Goal: Communication & Community: Answer question/provide support

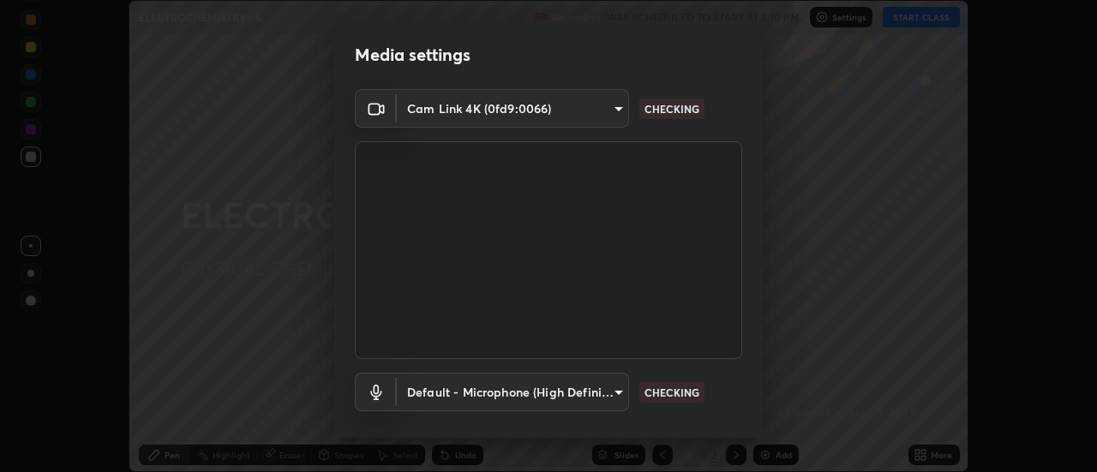
scroll to position [90, 0]
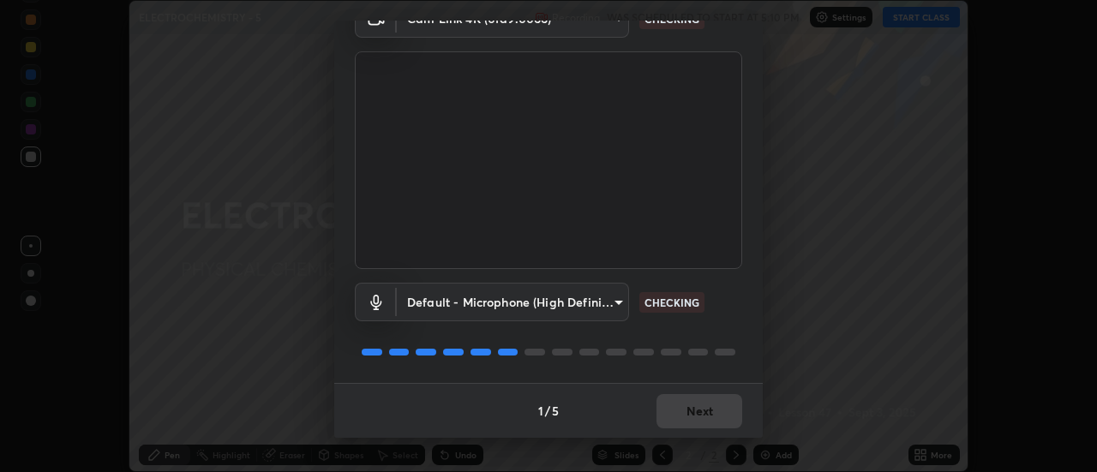
click at [706, 417] on div "1 / 5 Next" at bounding box center [548, 410] width 428 height 55
click at [707, 412] on div "1 / 5 Next" at bounding box center [548, 410] width 428 height 55
click at [707, 408] on div "1 / 5 Next" at bounding box center [548, 410] width 428 height 55
click at [707, 407] on div "1 / 5 Next" at bounding box center [548, 410] width 428 height 55
click at [694, 412] on button "Next" at bounding box center [699, 411] width 86 height 34
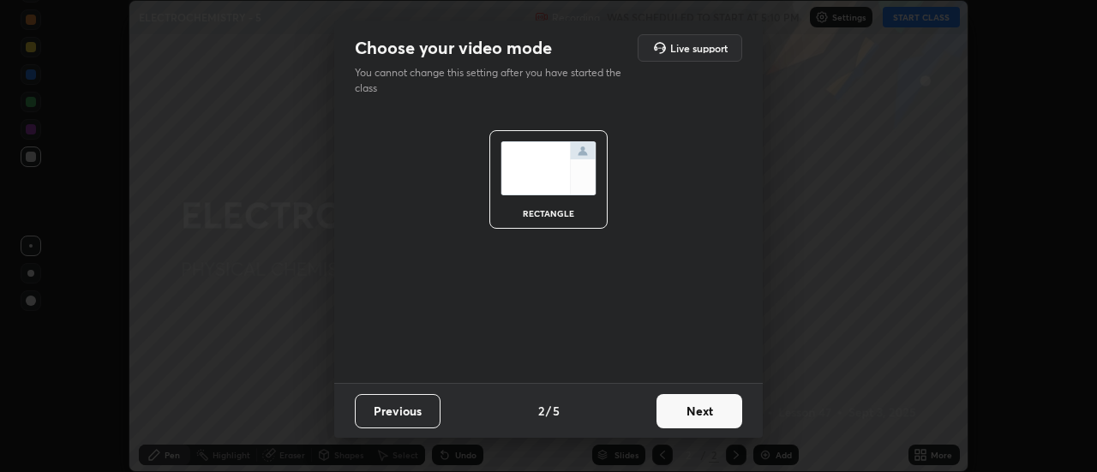
scroll to position [0, 0]
click at [709, 416] on button "Next" at bounding box center [699, 411] width 86 height 34
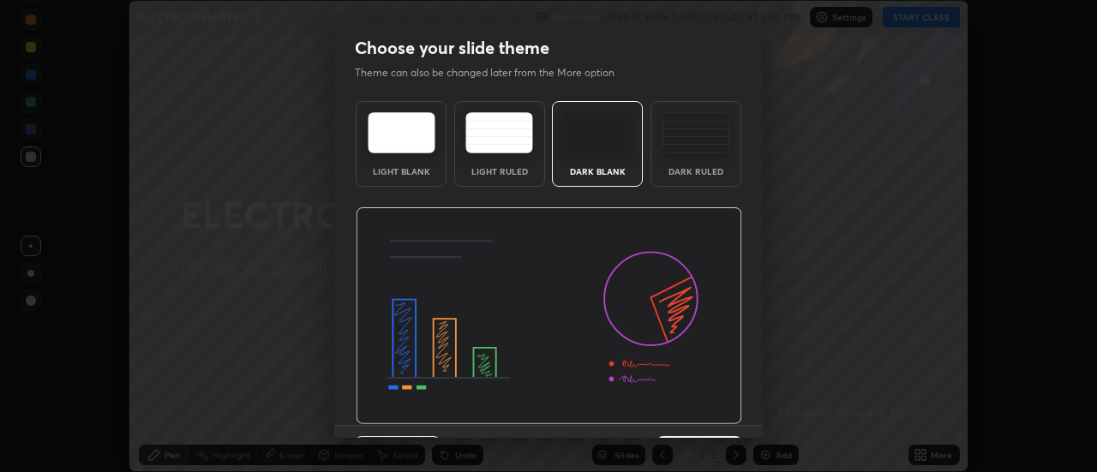
click at [695, 153] on img at bounding box center [696, 132] width 68 height 41
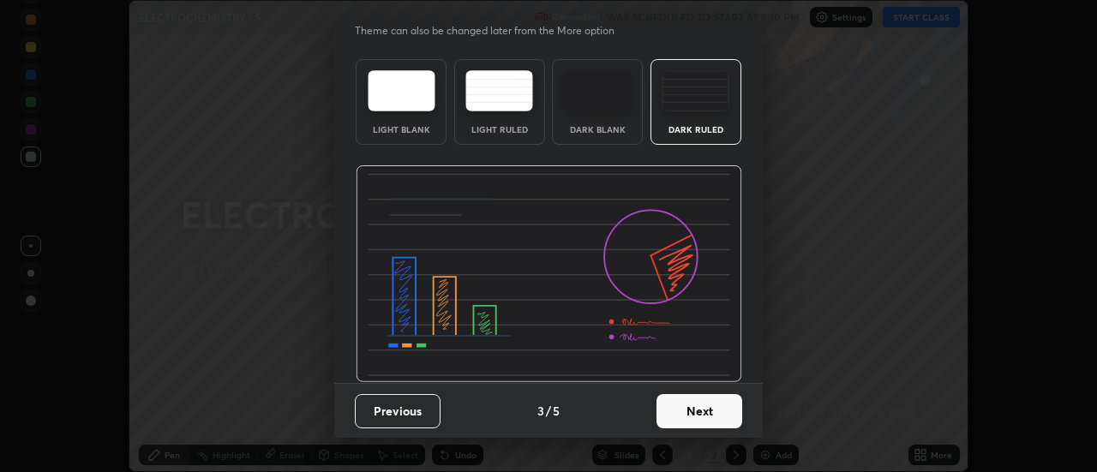
click at [710, 411] on button "Next" at bounding box center [699, 411] width 86 height 34
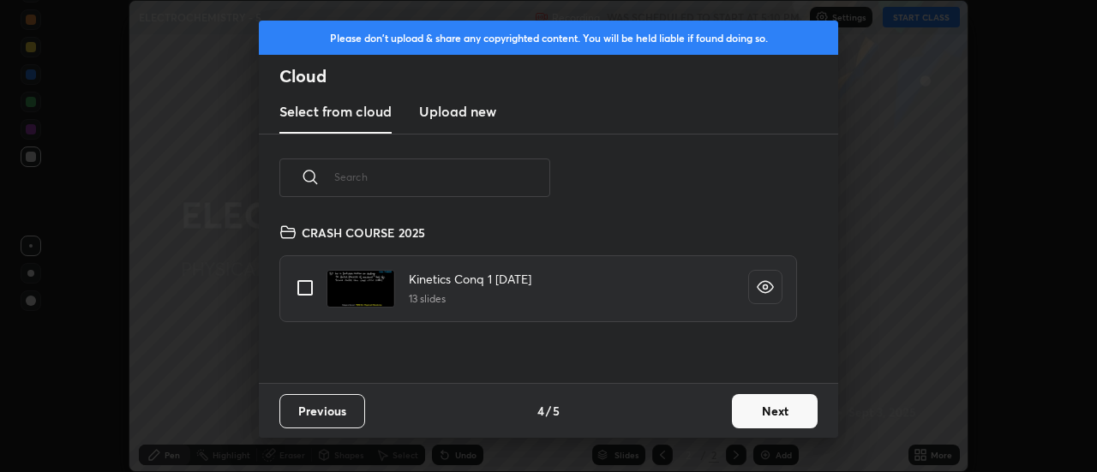
scroll to position [161, 550]
click at [792, 414] on button "Next" at bounding box center [775, 411] width 86 height 34
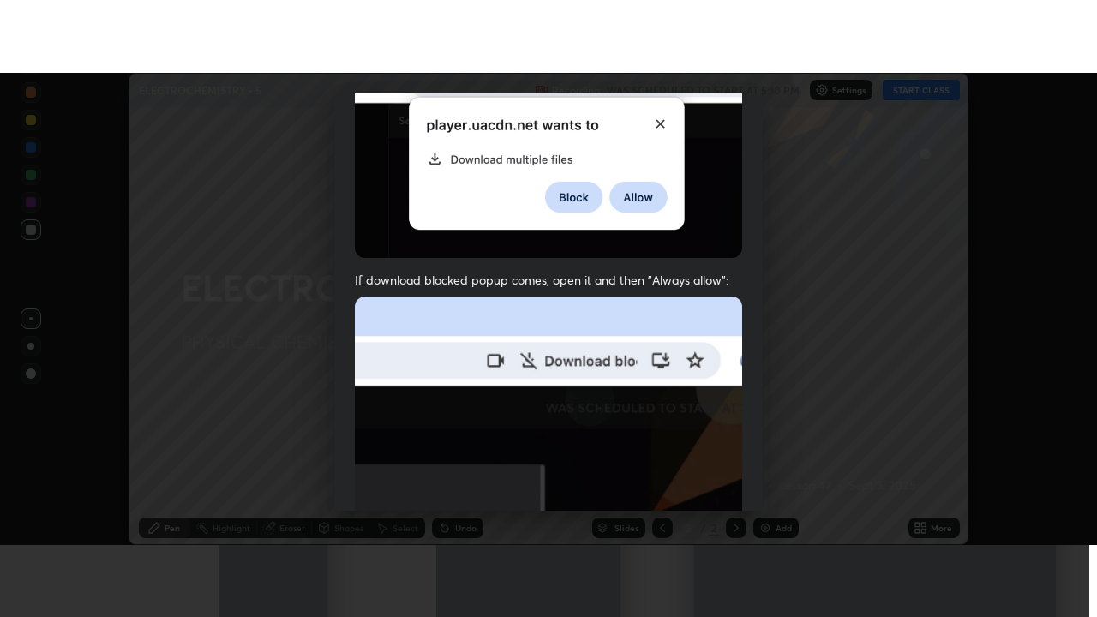
scroll to position [440, 0]
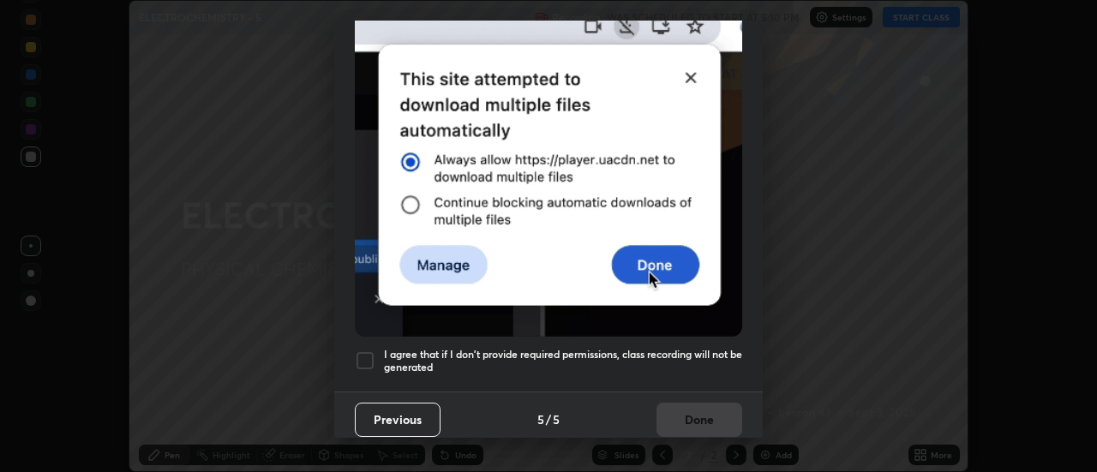
click at [364, 352] on div at bounding box center [365, 360] width 21 height 21
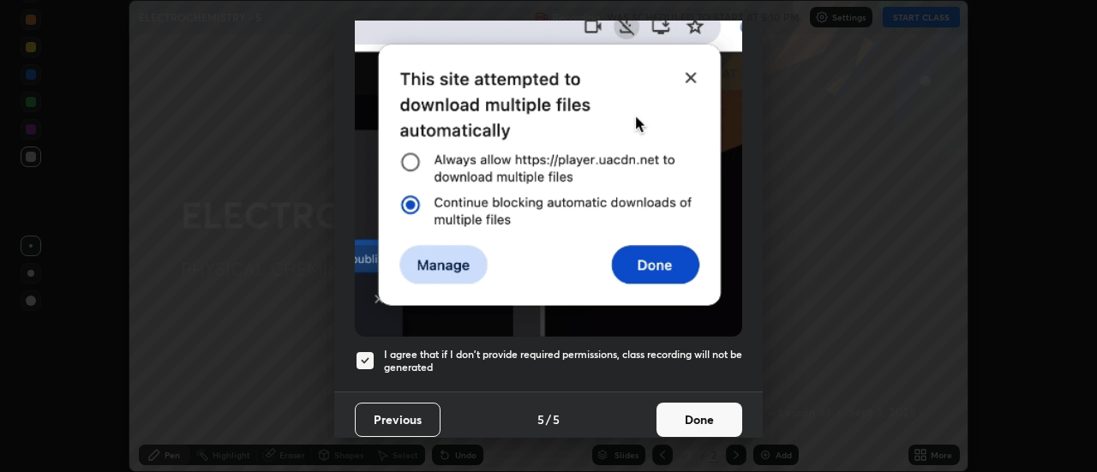
click at [695, 404] on button "Done" at bounding box center [699, 420] width 86 height 34
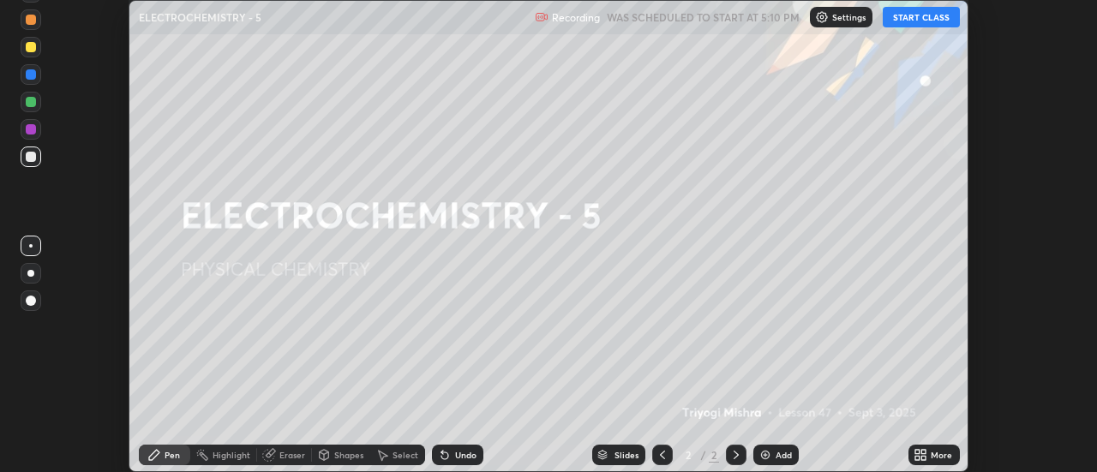
click at [930, 456] on div "More" at bounding box center [933, 455] width 51 height 21
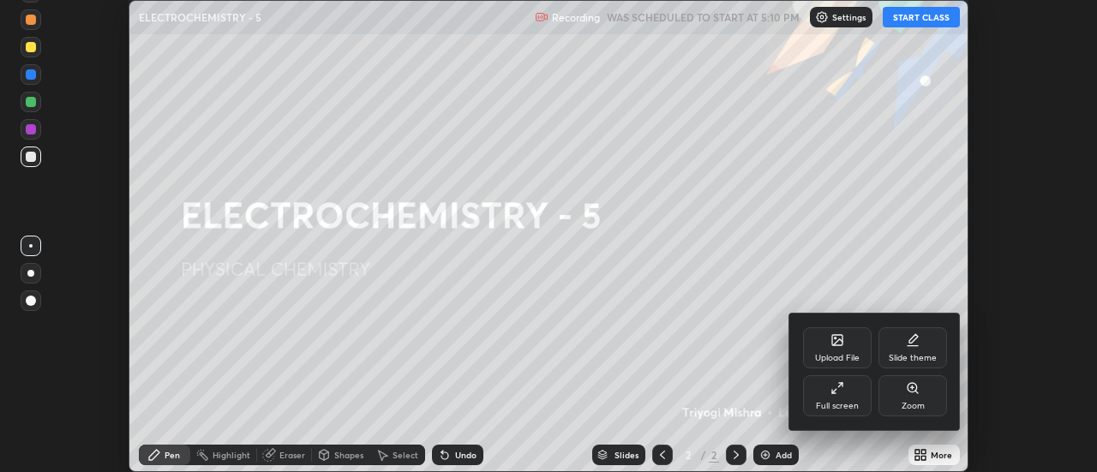
click at [860, 397] on div "Full screen" at bounding box center [837, 395] width 69 height 41
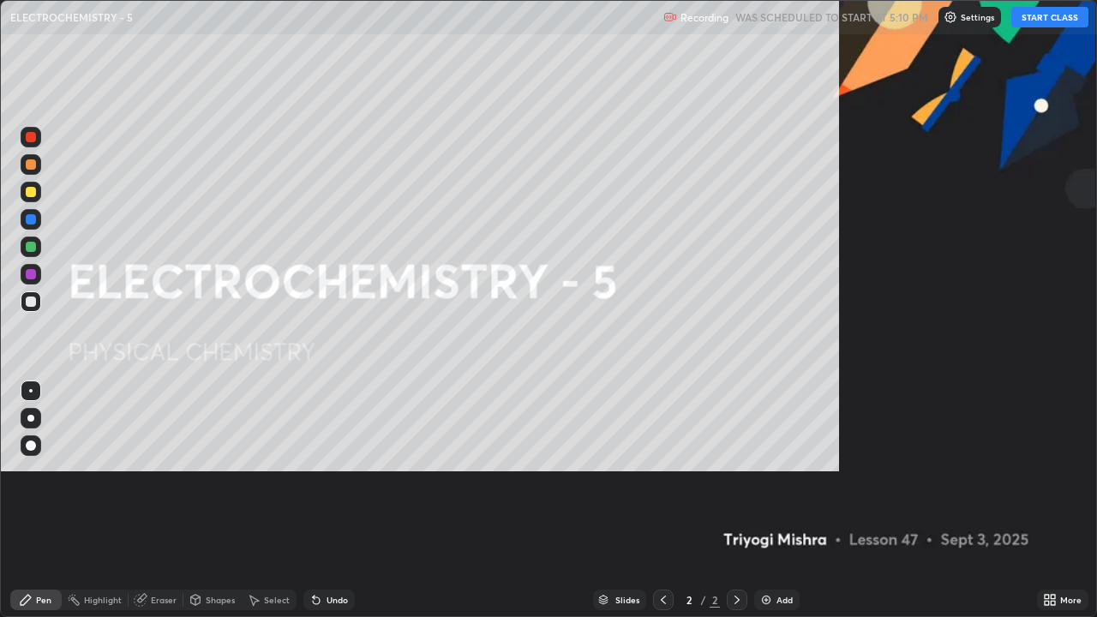
scroll to position [617, 1097]
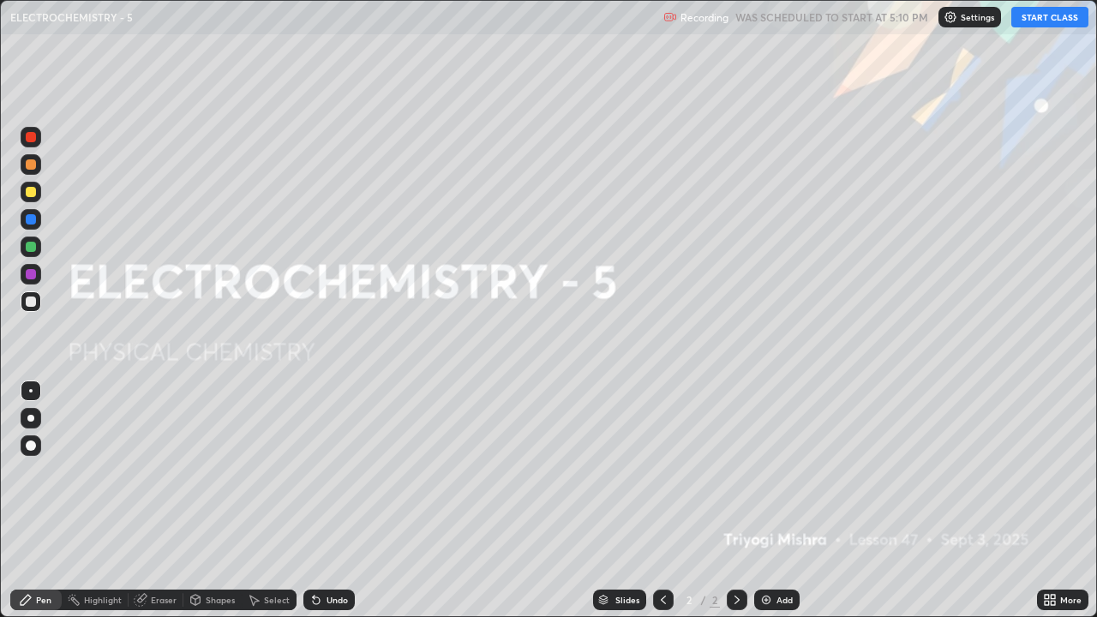
click at [1046, 17] on button "START CLASS" at bounding box center [1049, 17] width 77 height 21
click at [33, 419] on div at bounding box center [30, 418] width 7 height 7
click at [772, 471] on div "Add" at bounding box center [776, 600] width 45 height 21
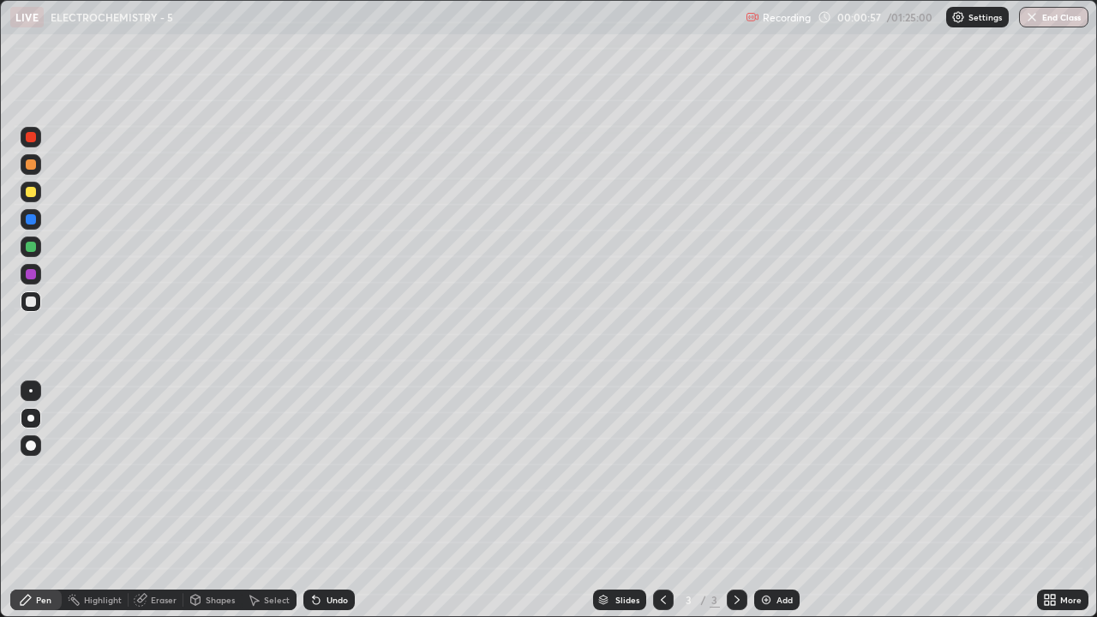
click at [211, 471] on div "Shapes" at bounding box center [220, 600] width 29 height 9
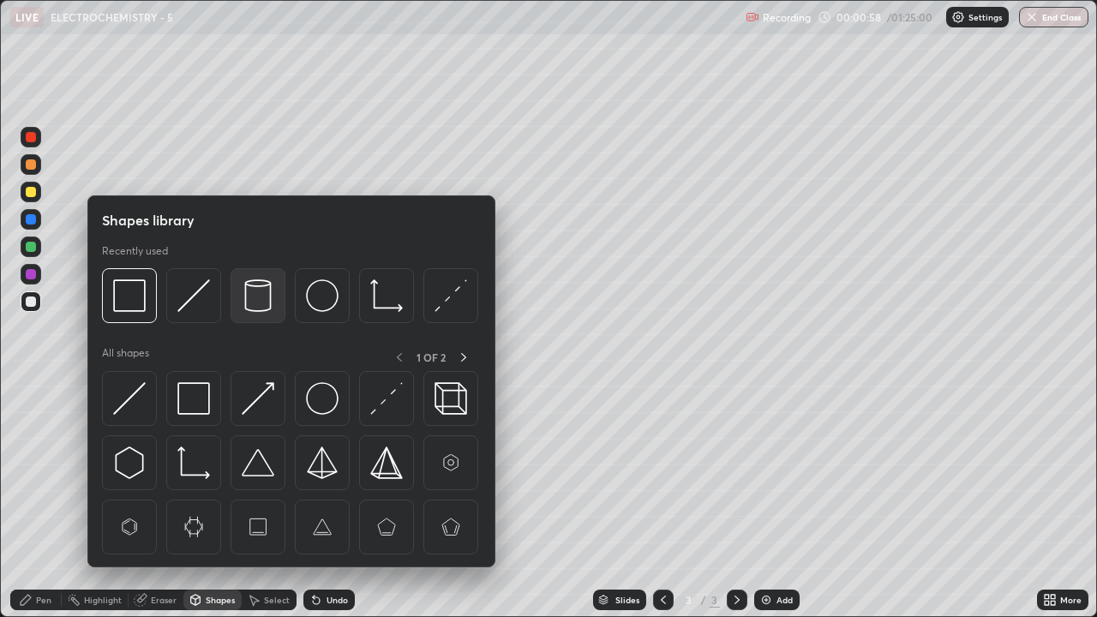
click at [255, 302] on img at bounding box center [258, 295] width 33 height 33
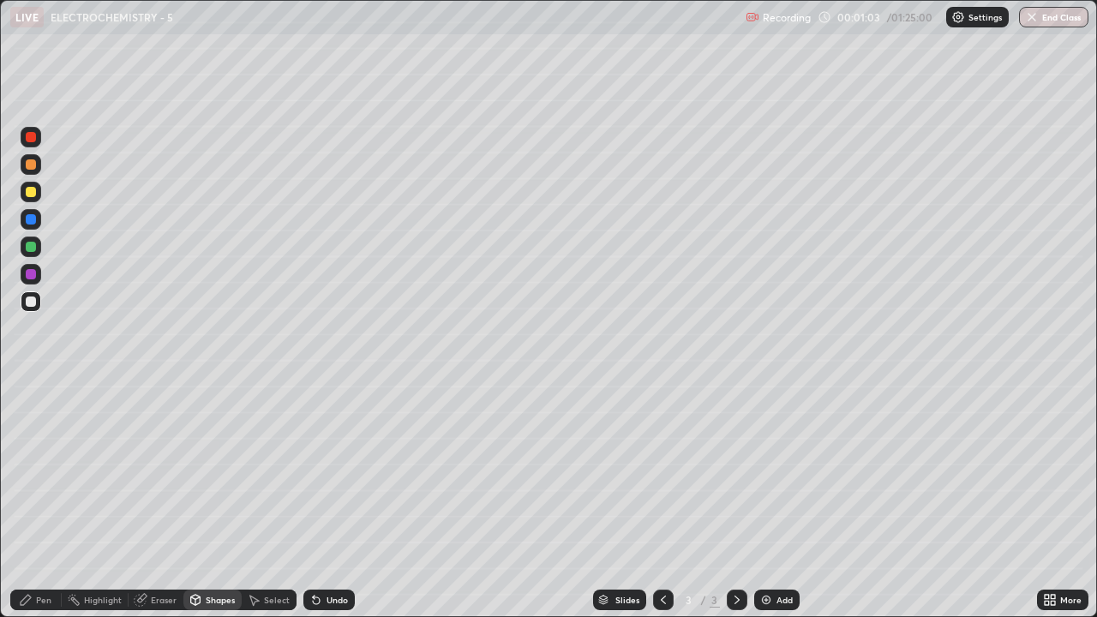
click at [40, 471] on div "Pen" at bounding box center [43, 600] width 15 height 9
click at [210, 471] on div "Shapes" at bounding box center [220, 600] width 29 height 9
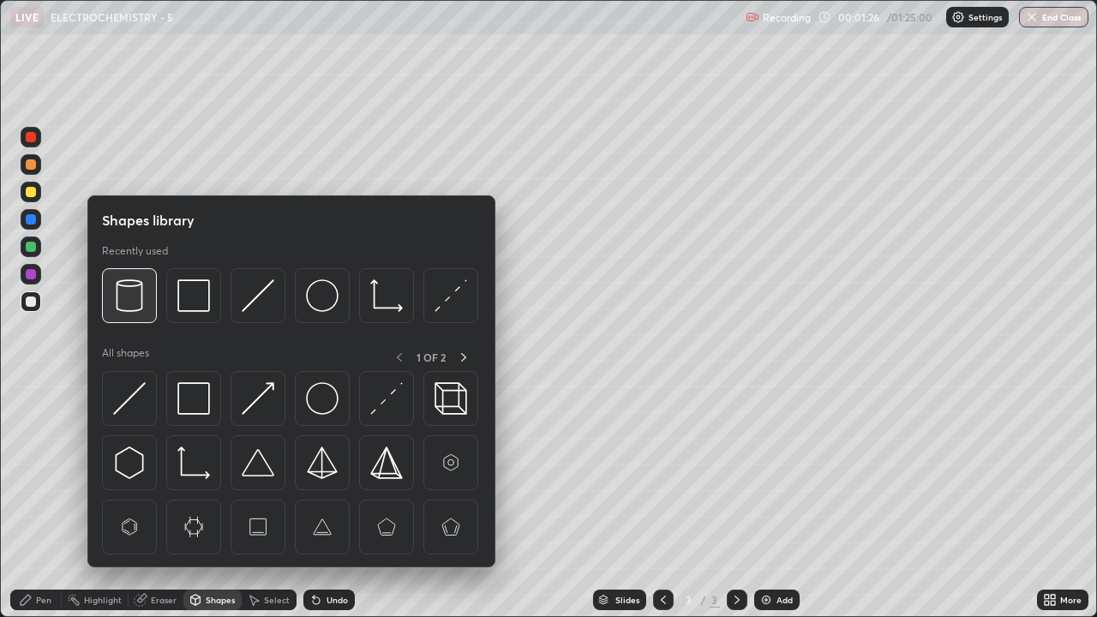
click at [130, 297] on img at bounding box center [129, 295] width 33 height 33
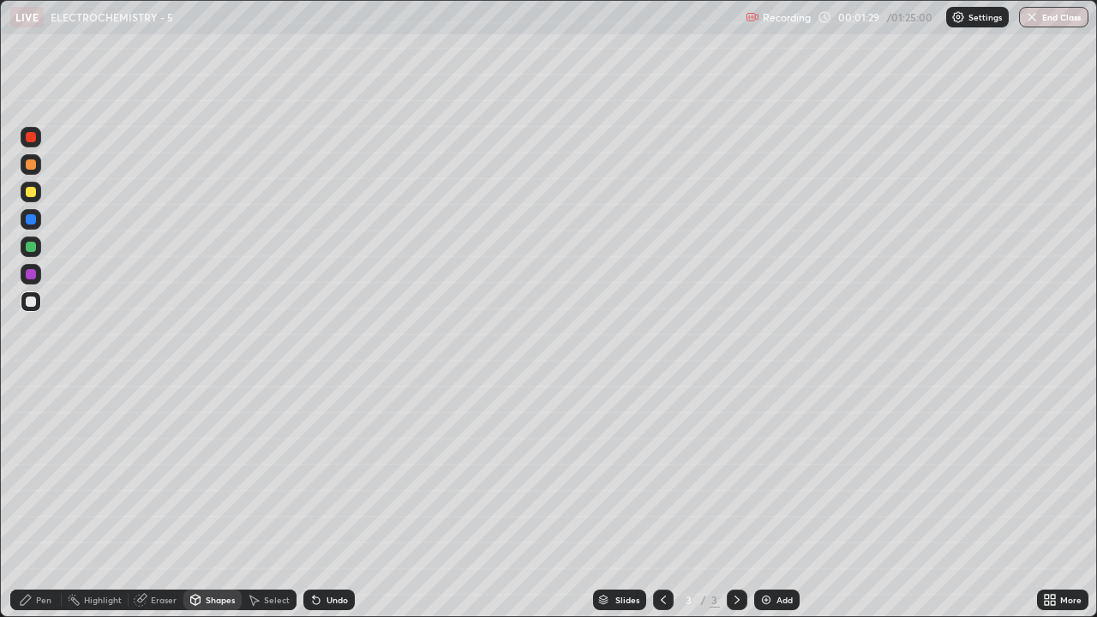
click at [39, 471] on div "Pen" at bounding box center [43, 600] width 15 height 9
click at [32, 195] on div at bounding box center [31, 192] width 10 height 10
click at [28, 299] on div at bounding box center [31, 301] width 10 height 10
click at [31, 305] on div at bounding box center [31, 301] width 10 height 10
click at [89, 471] on div "Highlight" at bounding box center [103, 600] width 38 height 9
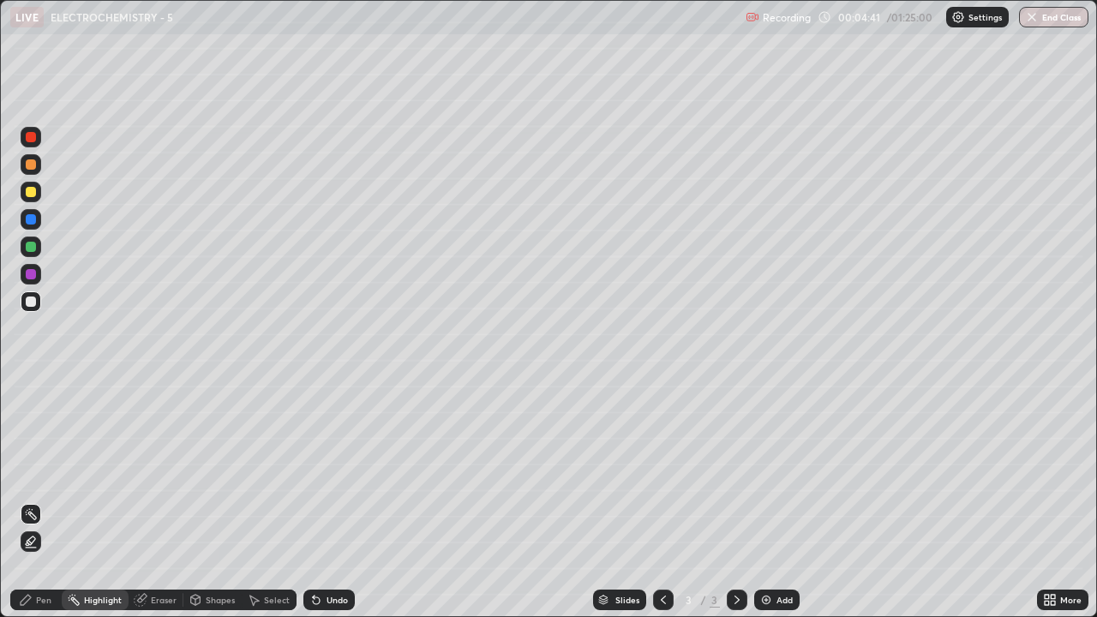
click at [40, 471] on div "Pen" at bounding box center [35, 600] width 51 height 21
click at [29, 194] on div at bounding box center [31, 192] width 10 height 10
click at [30, 193] on div at bounding box center [31, 192] width 10 height 10
click at [780, 471] on div "Add" at bounding box center [784, 600] width 16 height 9
click at [161, 471] on div "Eraser" at bounding box center [164, 600] width 26 height 9
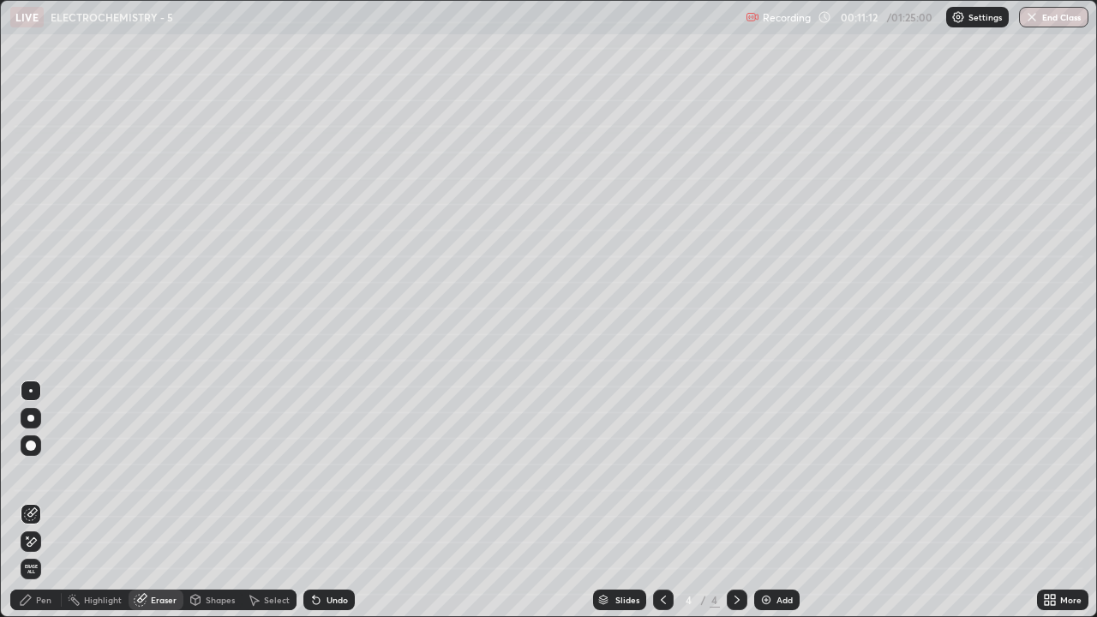
click at [31, 471] on span "Erase all" at bounding box center [30, 569] width 19 height 10
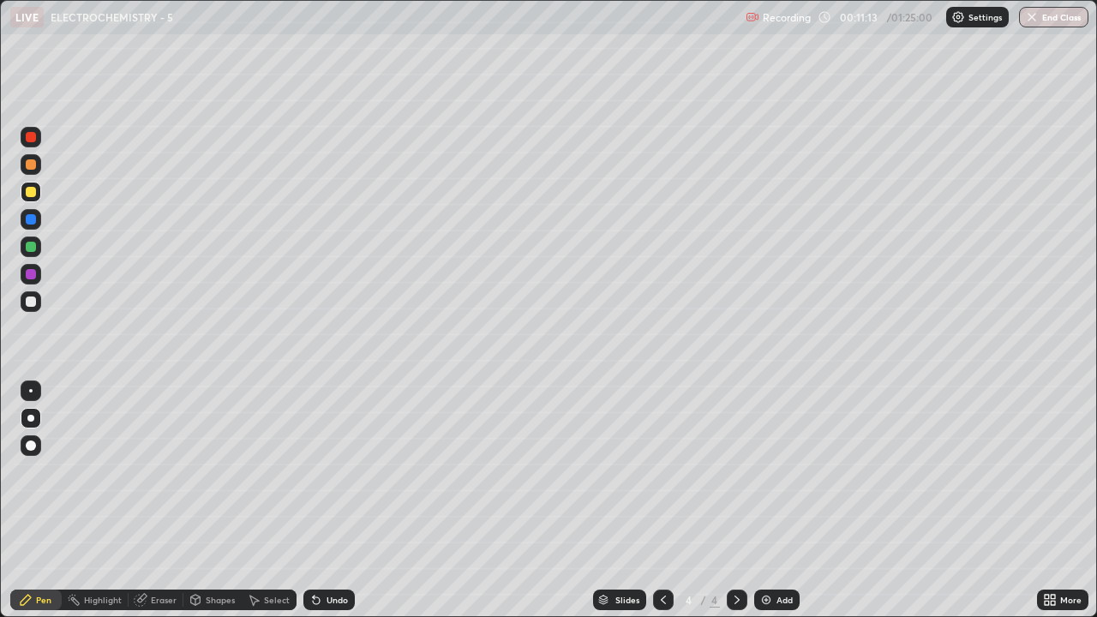
click at [653, 471] on div at bounding box center [663, 600] width 21 height 21
click at [736, 471] on icon at bounding box center [737, 600] width 14 height 14
click at [33, 300] on div at bounding box center [31, 301] width 10 height 10
click at [33, 301] on div at bounding box center [31, 301] width 10 height 10
click at [32, 390] on div at bounding box center [30, 390] width 3 height 3
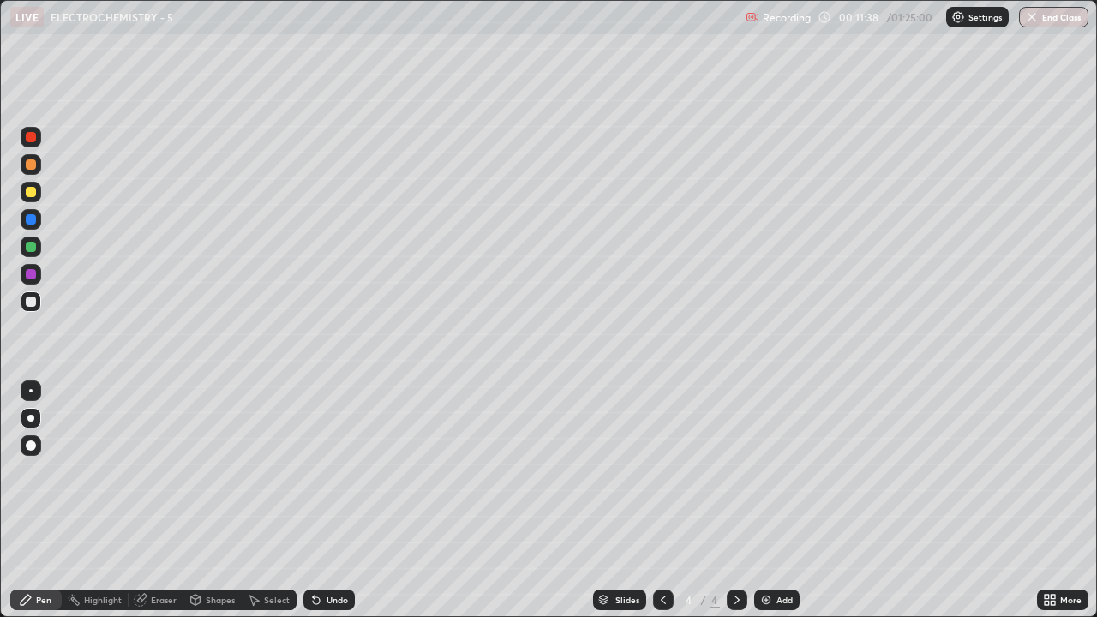
click at [29, 390] on div at bounding box center [30, 390] width 3 height 3
click at [29, 416] on div at bounding box center [30, 418] width 7 height 7
click at [32, 418] on div at bounding box center [30, 418] width 7 height 7
click at [94, 471] on div "Highlight" at bounding box center [95, 600] width 67 height 21
click at [41, 471] on div "Pen" at bounding box center [43, 600] width 15 height 9
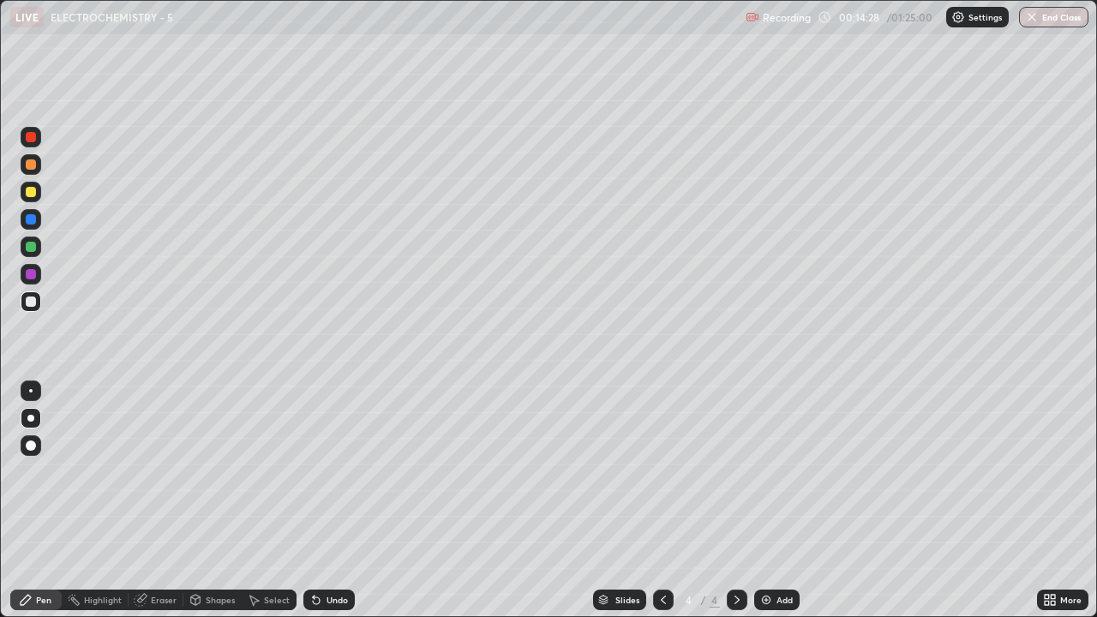
click at [210, 471] on div "Shapes" at bounding box center [220, 600] width 29 height 9
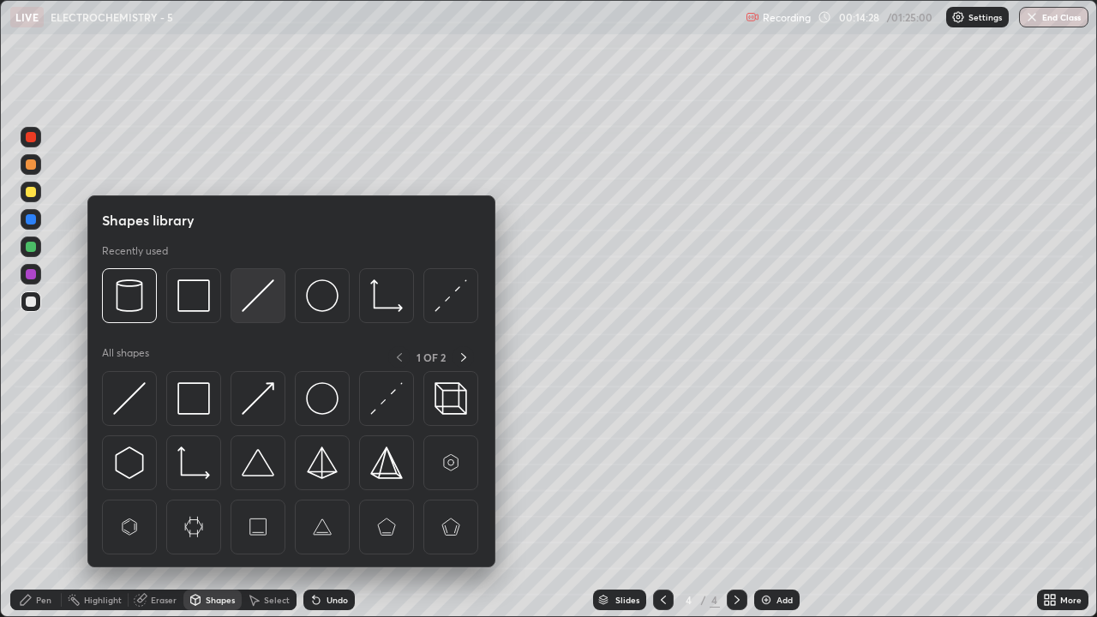
click at [253, 297] on img at bounding box center [258, 295] width 33 height 33
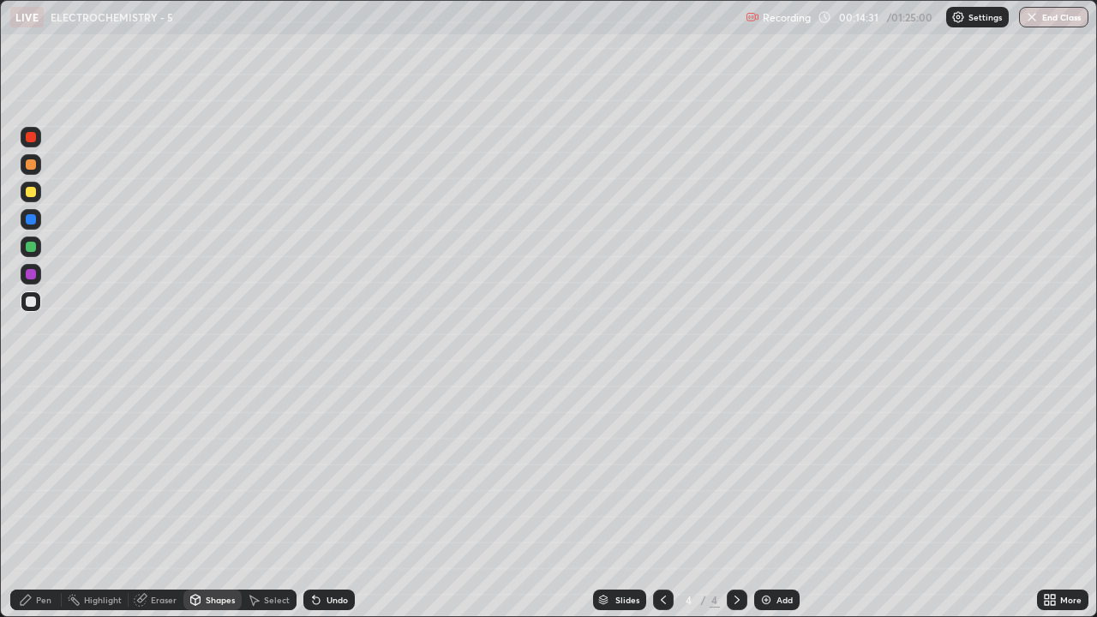
click at [22, 471] on icon at bounding box center [26, 600] width 10 height 10
click at [33, 194] on div at bounding box center [31, 192] width 10 height 10
click at [35, 192] on div at bounding box center [31, 192] width 10 height 10
click at [164, 471] on div "Eraser" at bounding box center [164, 600] width 26 height 9
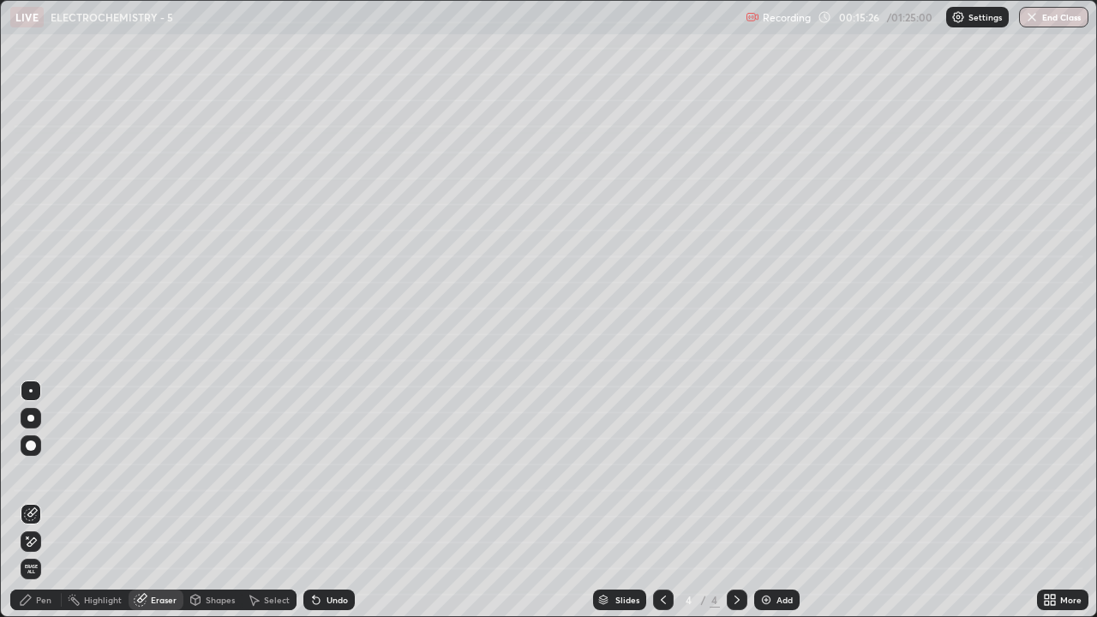
click at [42, 471] on div "Pen" at bounding box center [43, 600] width 15 height 9
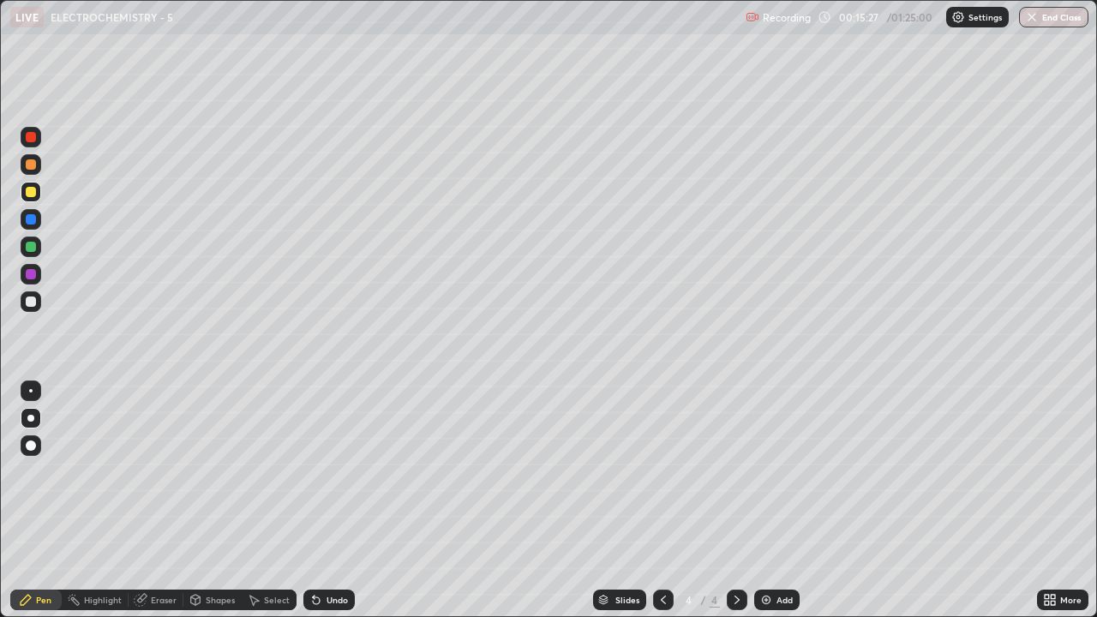
click at [38, 471] on div "Pen" at bounding box center [43, 600] width 15 height 9
click at [162, 471] on div "Eraser" at bounding box center [164, 600] width 26 height 9
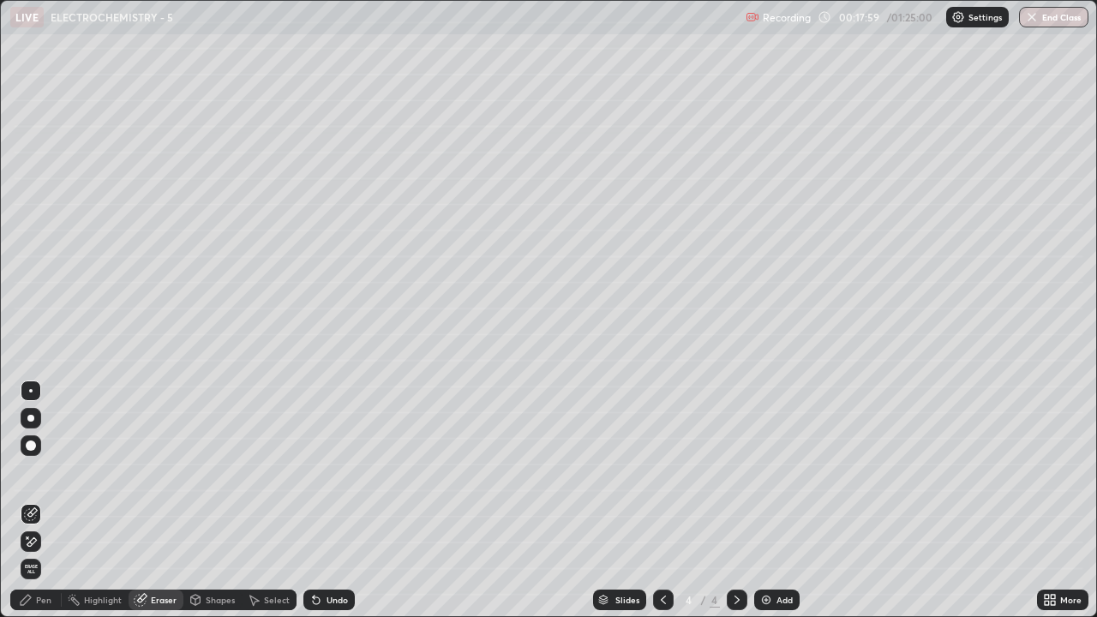
click at [37, 471] on div "Pen" at bounding box center [43, 600] width 15 height 9
click at [33, 471] on div "Pen" at bounding box center [35, 600] width 51 height 21
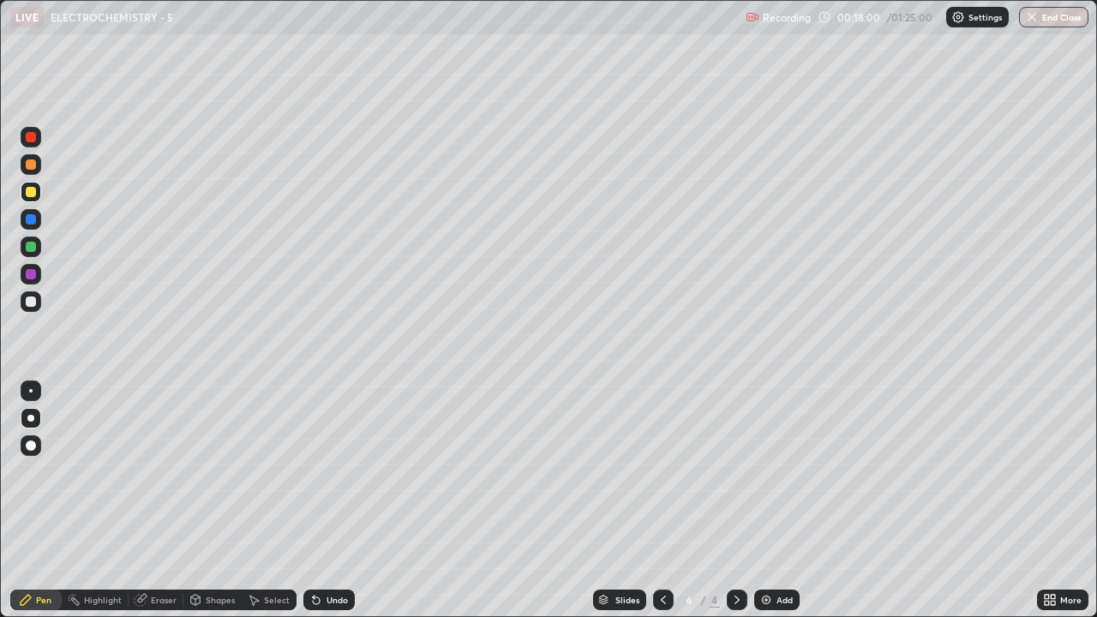
click at [769, 471] on img at bounding box center [766, 600] width 14 height 14
click at [35, 299] on div at bounding box center [31, 301] width 10 height 10
click at [34, 299] on div at bounding box center [31, 301] width 10 height 10
click at [30, 194] on div at bounding box center [31, 192] width 10 height 10
click at [35, 192] on div at bounding box center [31, 192] width 10 height 10
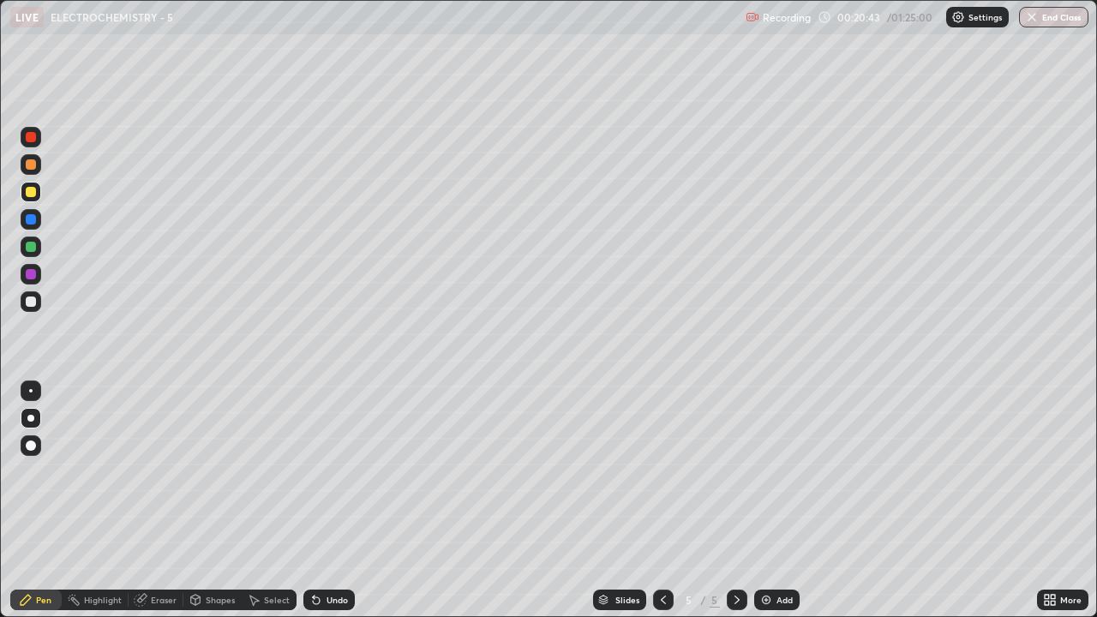
click at [215, 471] on div "Shapes" at bounding box center [220, 600] width 29 height 9
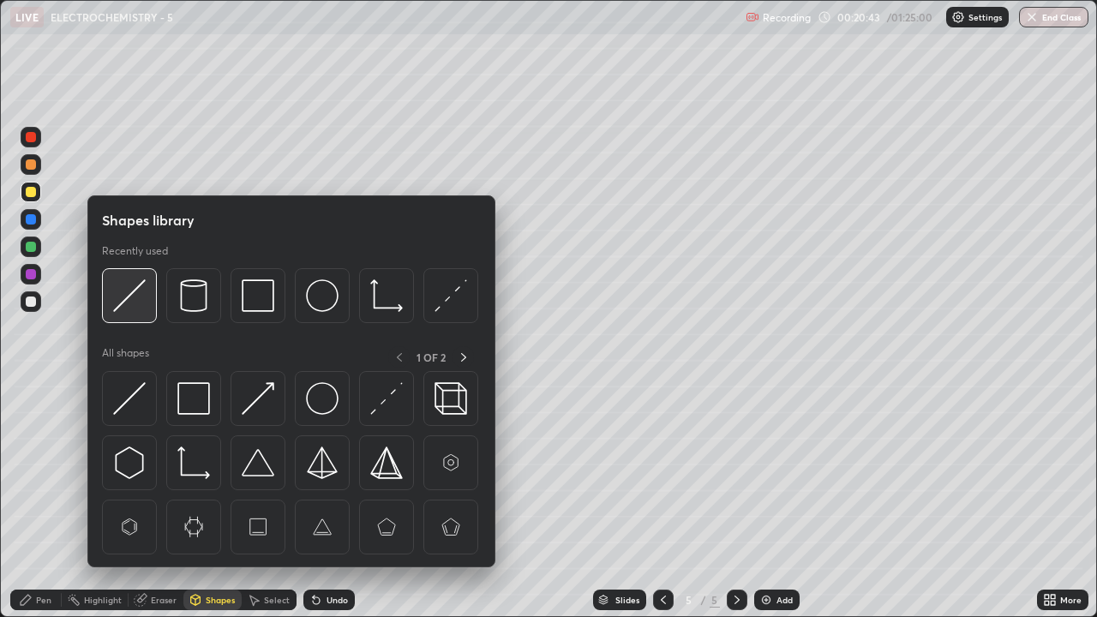
click at [125, 295] on img at bounding box center [129, 295] width 33 height 33
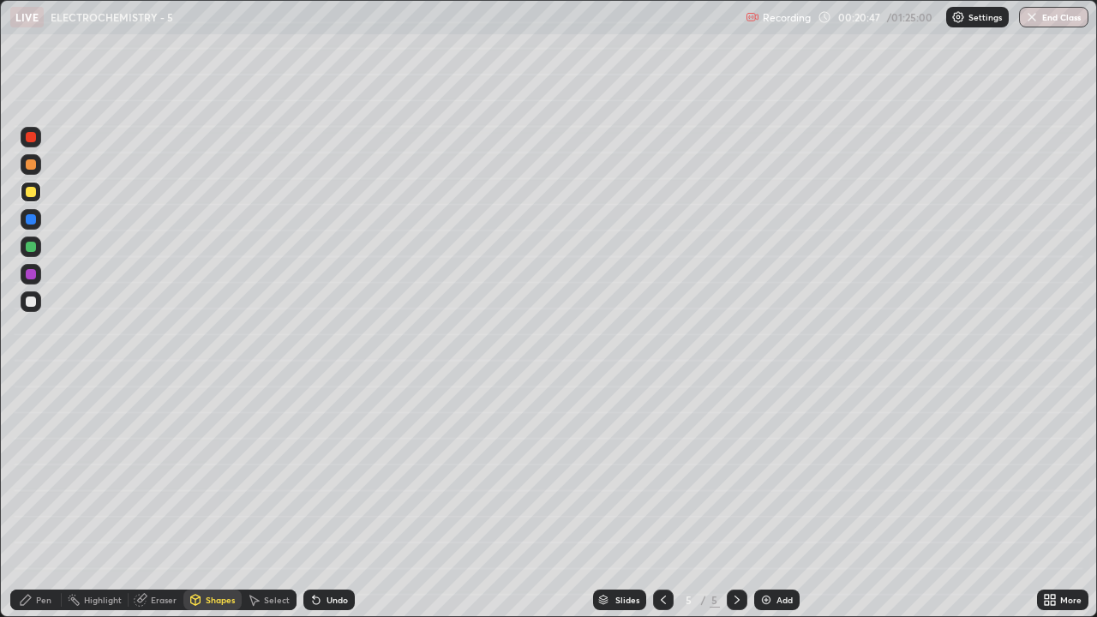
click at [30, 471] on icon at bounding box center [26, 600] width 10 height 10
click at [31, 391] on div at bounding box center [30, 390] width 3 height 3
click at [28, 304] on div at bounding box center [31, 301] width 10 height 10
click at [28, 306] on div at bounding box center [31, 301] width 10 height 10
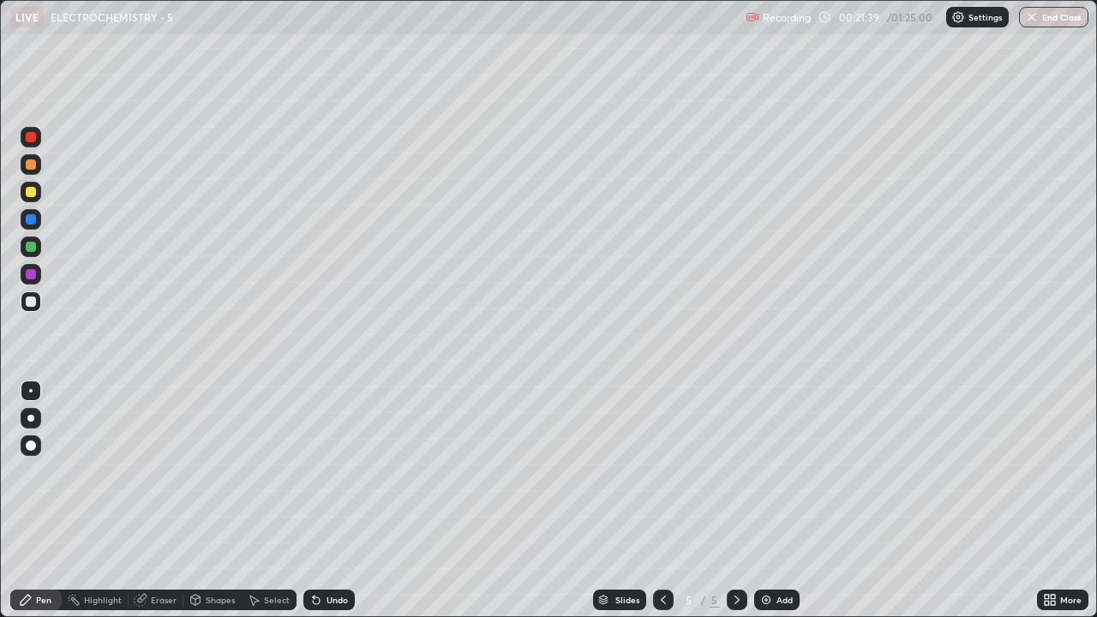
click at [776, 471] on div "Add" at bounding box center [784, 600] width 16 height 9
click at [662, 471] on icon at bounding box center [663, 600] width 14 height 14
click at [738, 471] on icon at bounding box center [737, 600] width 14 height 14
click at [735, 471] on icon at bounding box center [737, 600] width 14 height 14
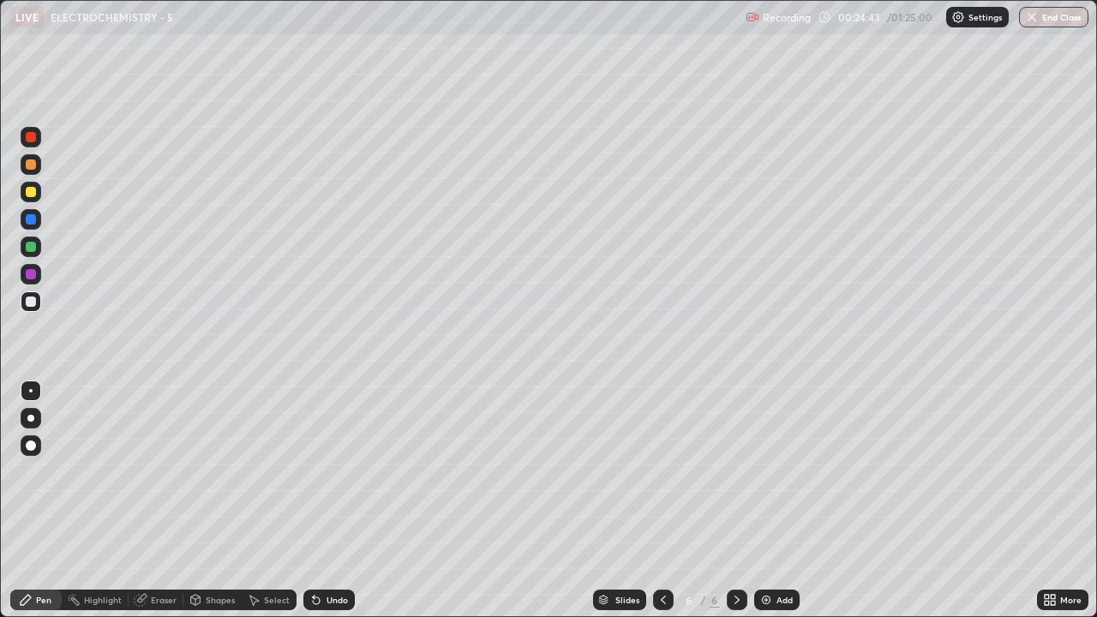
click at [30, 301] on div at bounding box center [31, 301] width 10 height 10
click at [29, 302] on div at bounding box center [31, 301] width 10 height 10
click at [32, 418] on div at bounding box center [30, 418] width 7 height 7
click at [31, 416] on div at bounding box center [30, 418] width 7 height 7
click at [33, 420] on div at bounding box center [30, 418] width 7 height 7
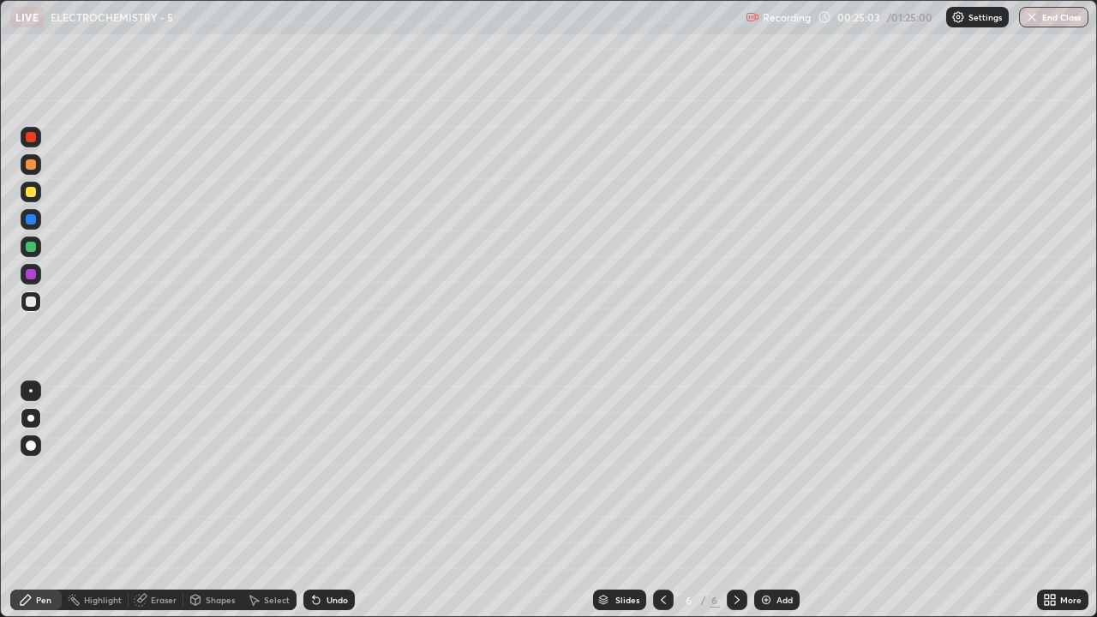
click at [220, 471] on div "Shapes" at bounding box center [220, 600] width 29 height 9
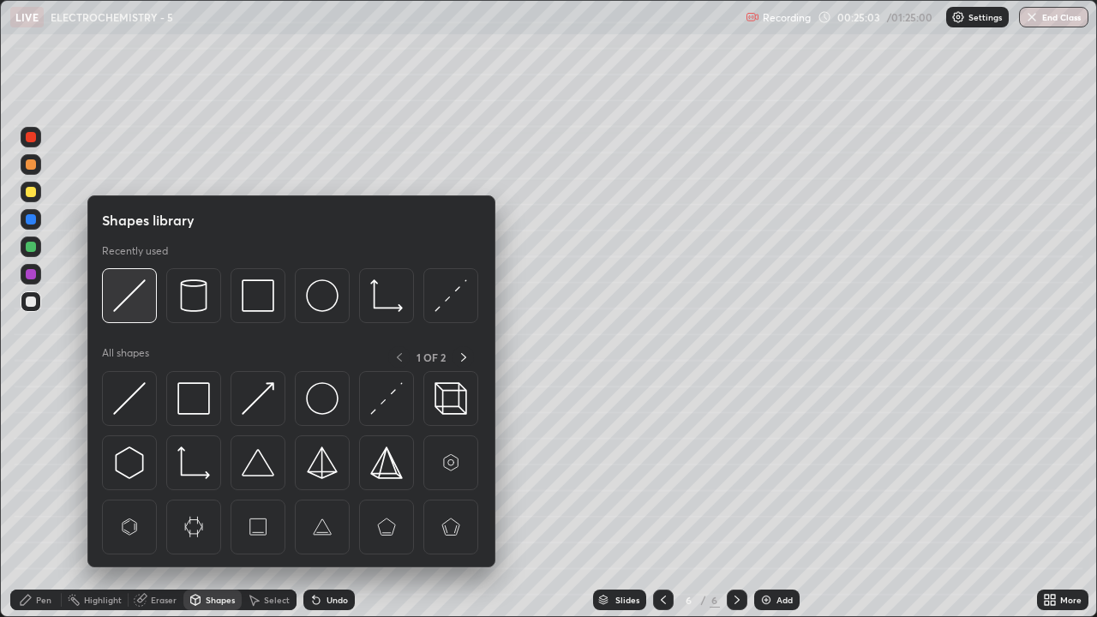
click at [141, 296] on img at bounding box center [129, 295] width 33 height 33
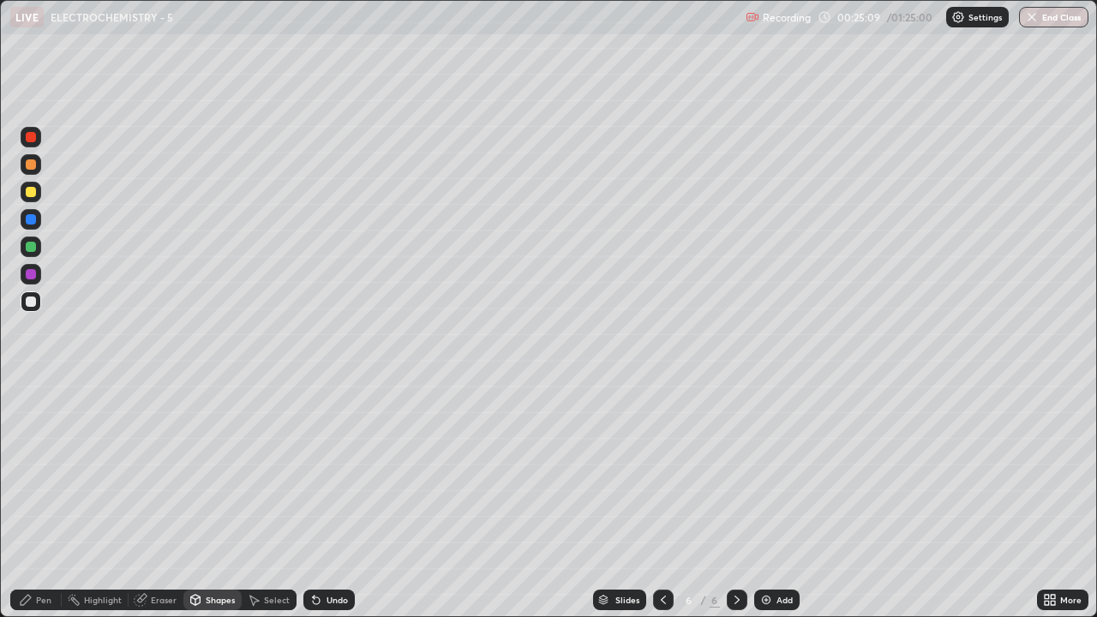
click at [39, 471] on div "Pen" at bounding box center [43, 600] width 15 height 9
click at [31, 391] on div at bounding box center [30, 390] width 3 height 3
click at [29, 192] on div at bounding box center [31, 192] width 10 height 10
click at [29, 190] on div at bounding box center [31, 192] width 10 height 10
click at [31, 418] on div at bounding box center [30, 418] width 7 height 7
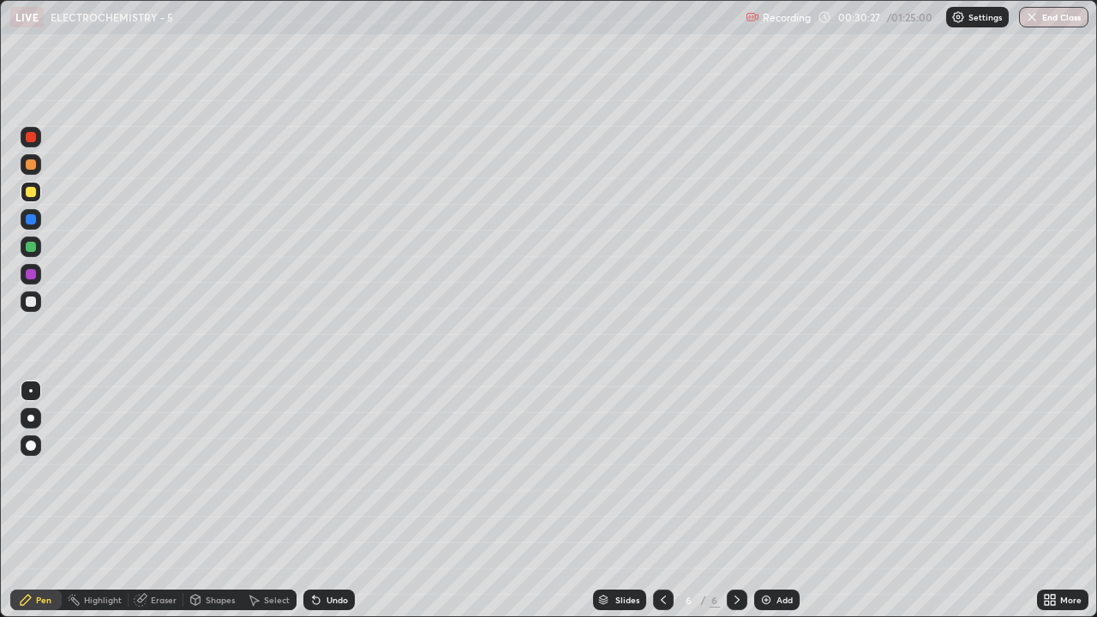
click at [31, 418] on div at bounding box center [30, 418] width 7 height 7
click at [31, 391] on div at bounding box center [30, 390] width 3 height 3
click at [31, 296] on div at bounding box center [31, 301] width 10 height 10
click at [29, 302] on div at bounding box center [31, 301] width 10 height 10
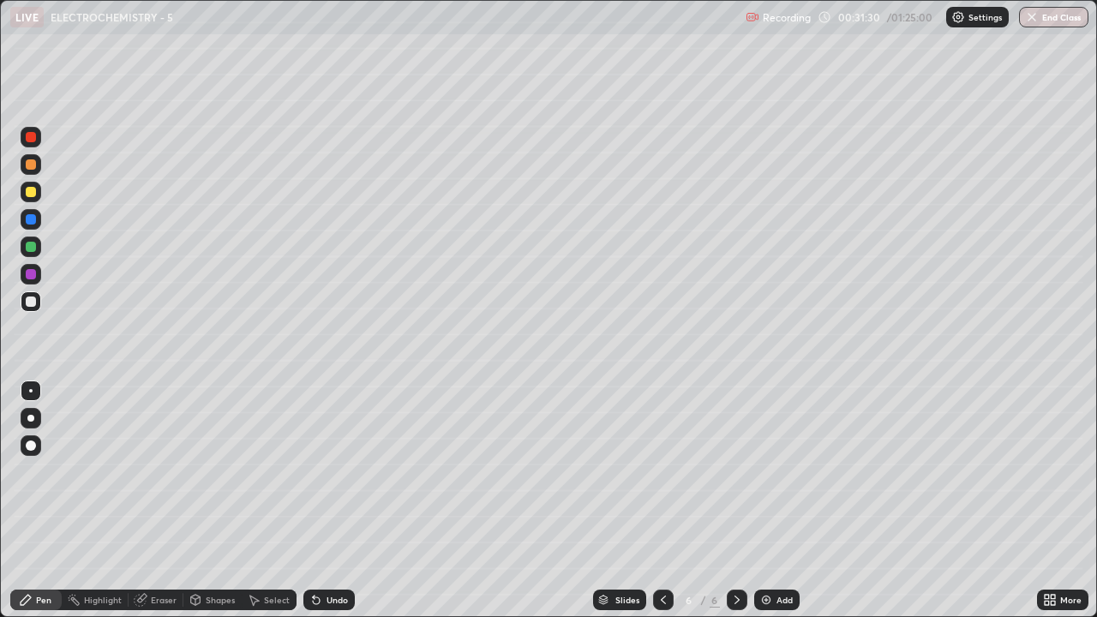
click at [769, 471] on img at bounding box center [766, 600] width 14 height 14
click at [28, 191] on div at bounding box center [31, 192] width 10 height 10
click at [29, 189] on div at bounding box center [31, 192] width 10 height 10
click at [27, 302] on div at bounding box center [31, 301] width 10 height 10
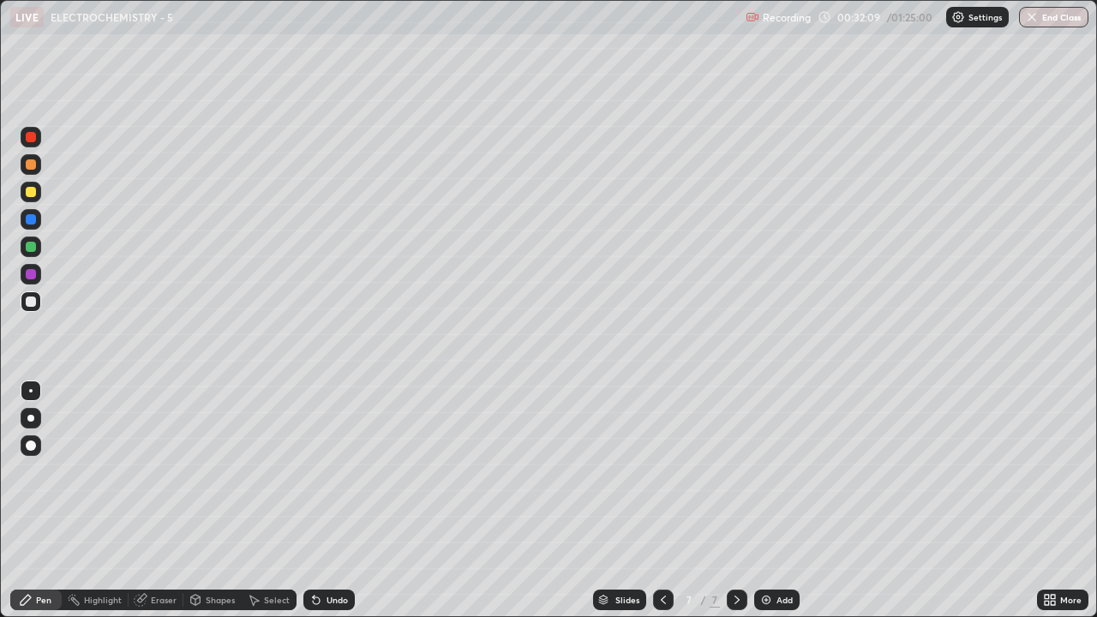
click at [769, 471] on img at bounding box center [766, 600] width 14 height 14
click at [148, 471] on div "Eraser" at bounding box center [156, 600] width 55 height 21
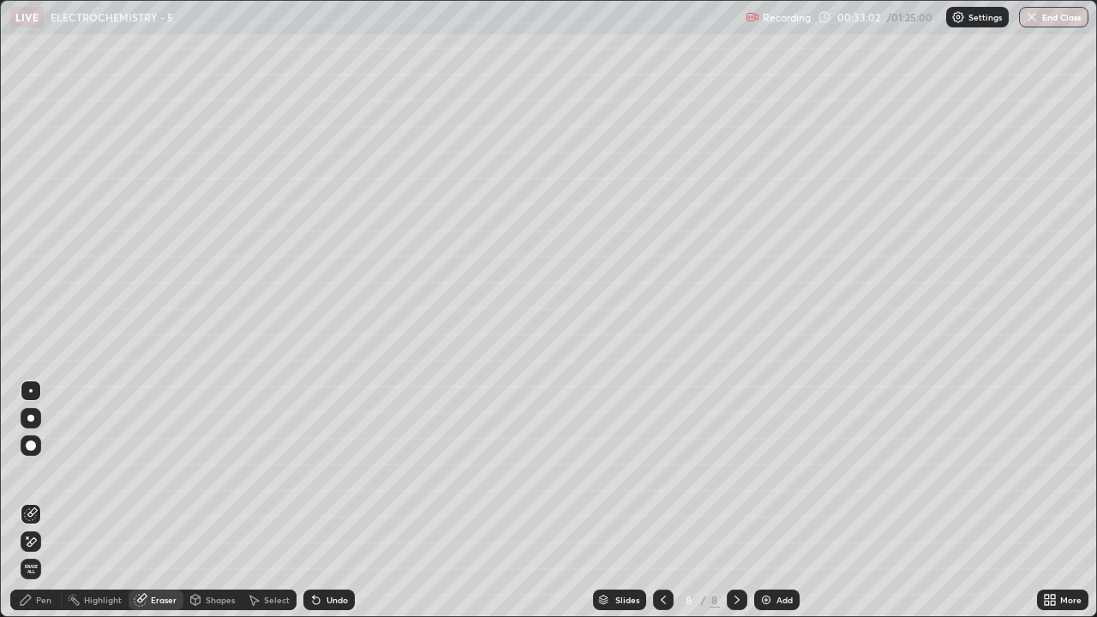
click at [31, 471] on span "Erase all" at bounding box center [30, 569] width 19 height 10
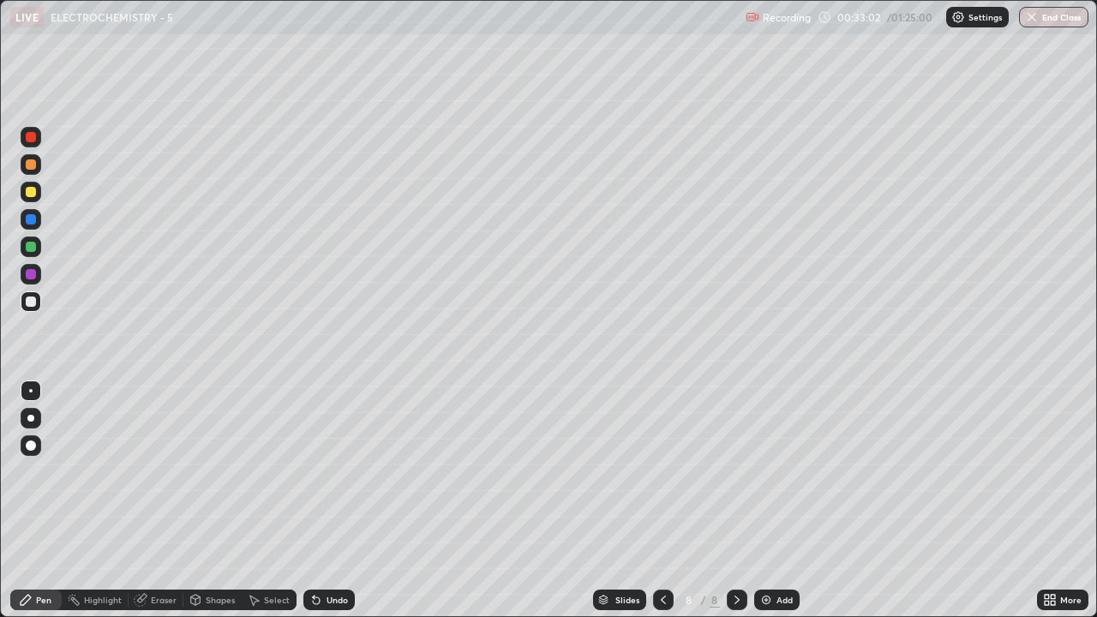
click at [654, 471] on div at bounding box center [663, 600] width 21 height 21
click at [31, 195] on div at bounding box center [31, 192] width 10 height 10
click at [30, 191] on div at bounding box center [31, 192] width 10 height 10
click at [29, 302] on div at bounding box center [31, 301] width 10 height 10
click at [28, 425] on div at bounding box center [31, 418] width 21 height 21
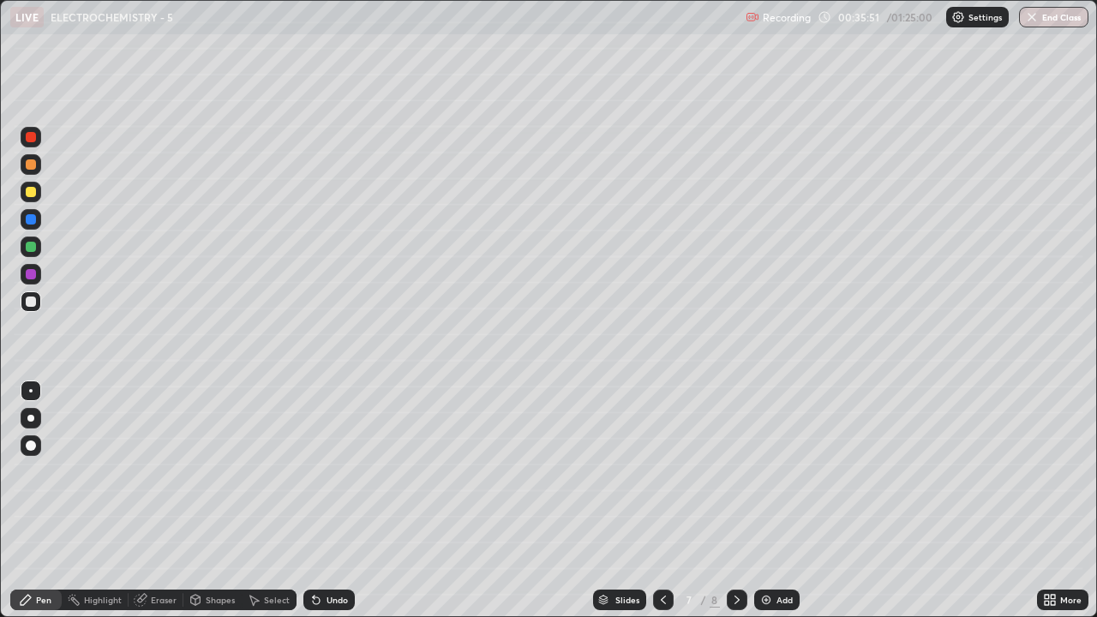
click at [31, 418] on div at bounding box center [30, 418] width 7 height 7
click at [31, 391] on div at bounding box center [30, 390] width 3 height 3
click at [31, 195] on div at bounding box center [31, 192] width 10 height 10
click at [32, 191] on div at bounding box center [31, 192] width 10 height 10
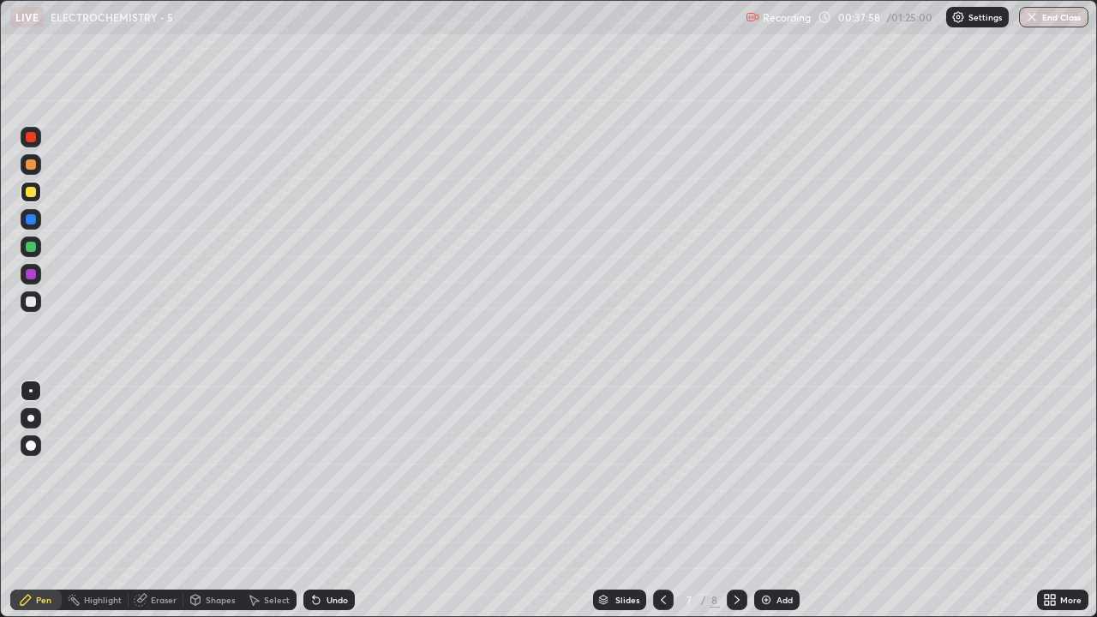
click at [164, 471] on div "Eraser" at bounding box center [164, 600] width 26 height 9
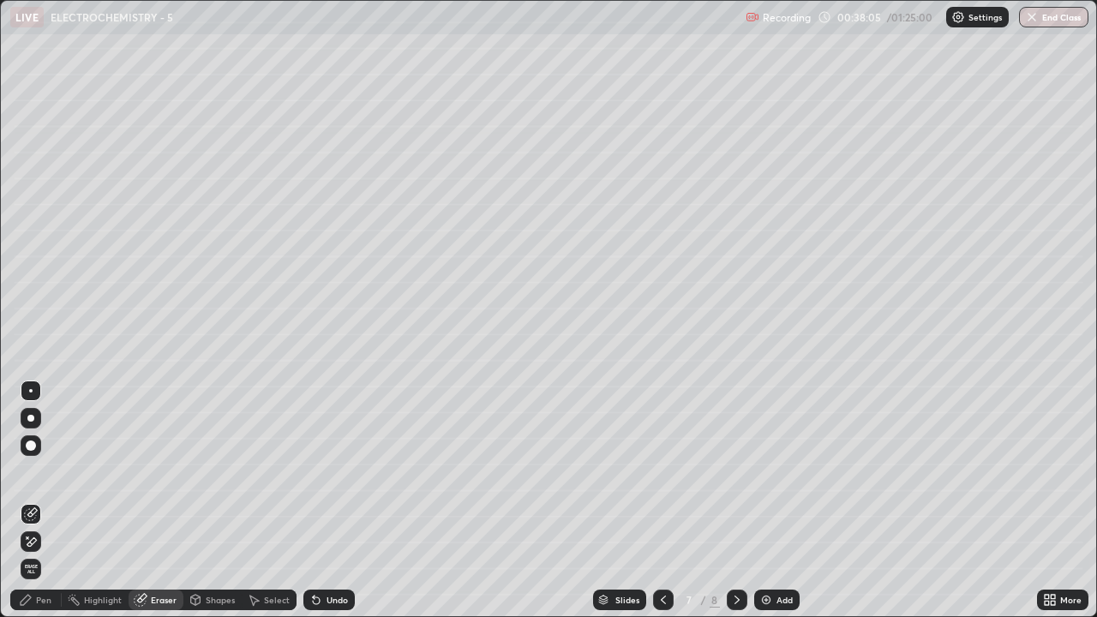
click at [46, 471] on div "Pen" at bounding box center [43, 600] width 15 height 9
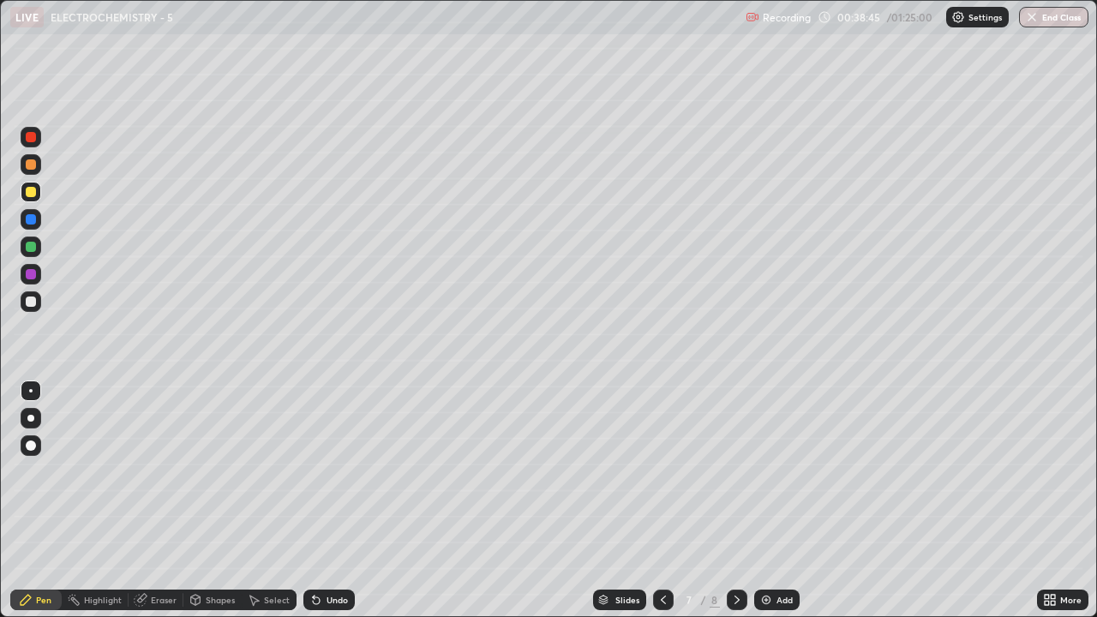
click at [736, 471] on icon at bounding box center [736, 600] width 5 height 9
click at [34, 302] on div at bounding box center [31, 301] width 10 height 10
click at [31, 418] on div at bounding box center [30, 418] width 7 height 7
click at [31, 420] on div at bounding box center [30, 418] width 7 height 7
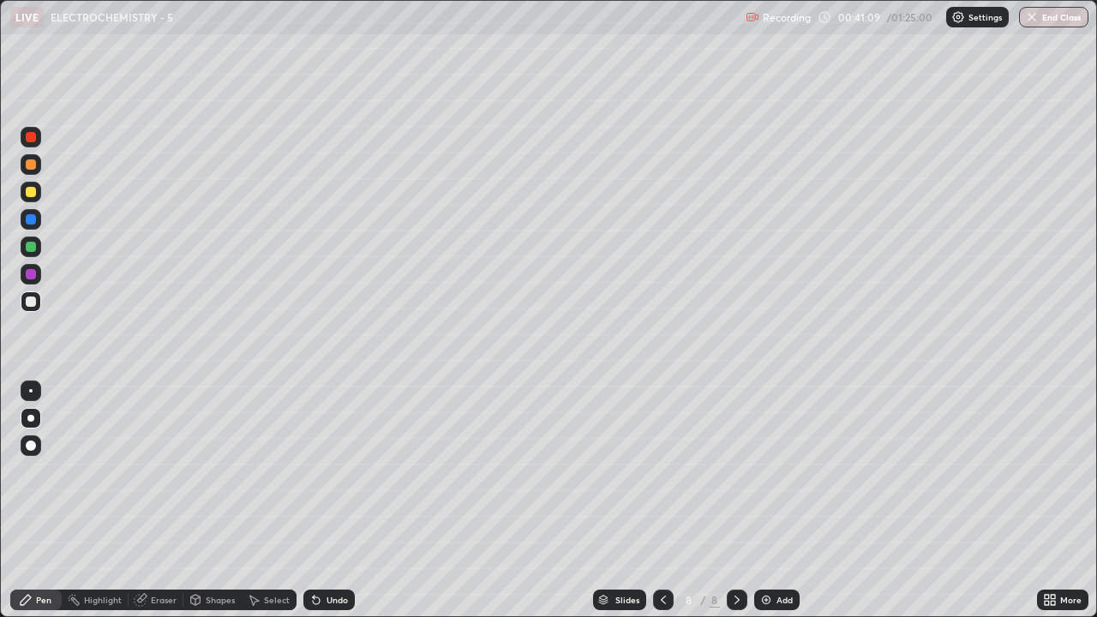
click at [103, 471] on div "Highlight" at bounding box center [103, 600] width 38 height 9
click at [44, 471] on div "Pen" at bounding box center [43, 600] width 15 height 9
click at [31, 391] on div at bounding box center [30, 390] width 3 height 3
click at [33, 420] on div at bounding box center [30, 418] width 7 height 7
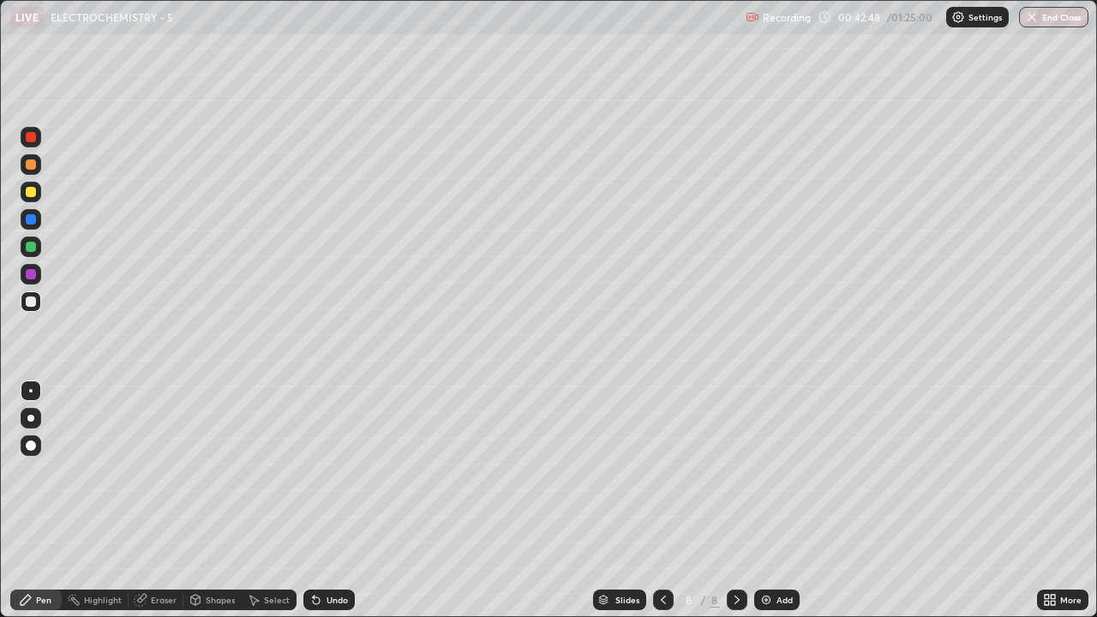
click at [29, 418] on div at bounding box center [30, 418] width 7 height 7
click at [211, 471] on div "Shapes" at bounding box center [212, 600] width 58 height 21
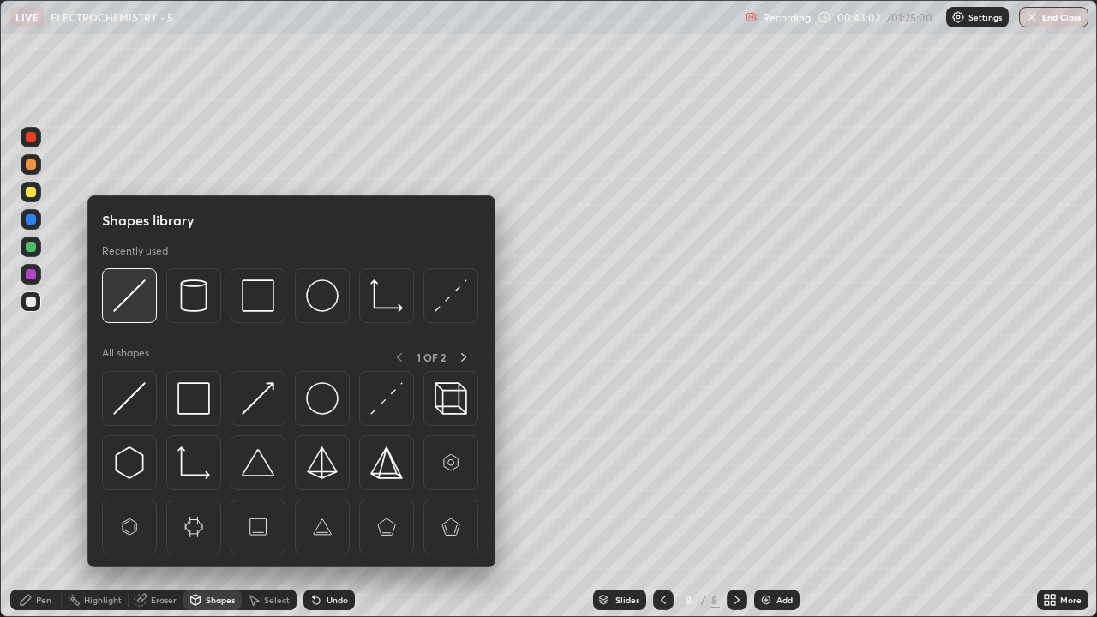
click at [136, 305] on img at bounding box center [129, 295] width 33 height 33
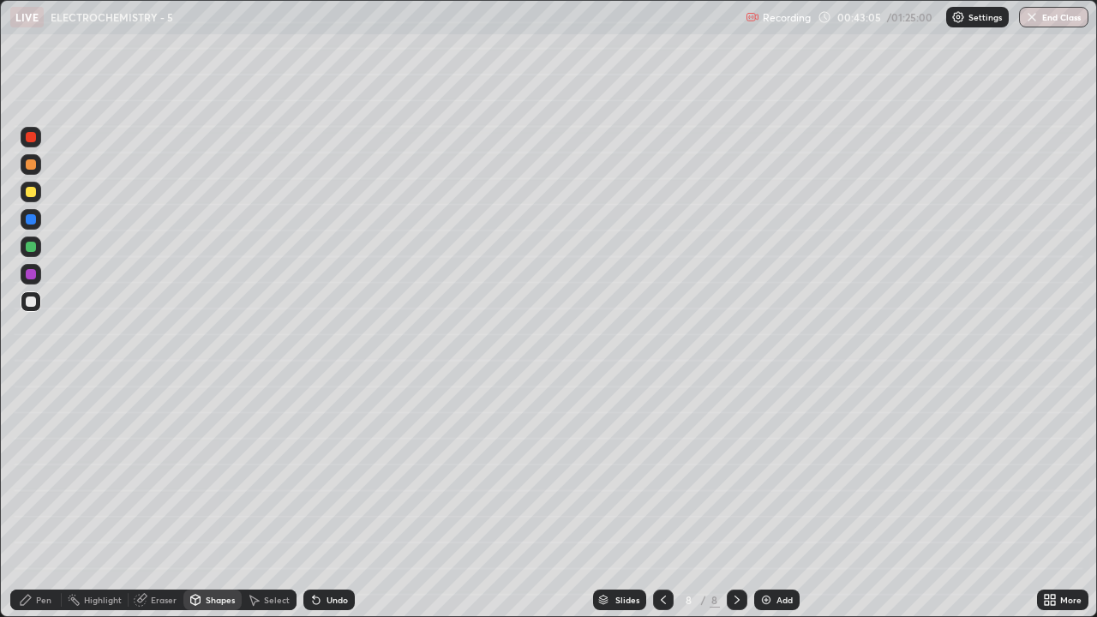
click at [39, 471] on div "Pen" at bounding box center [43, 600] width 15 height 9
click at [212, 471] on div "Shapes" at bounding box center [220, 600] width 29 height 9
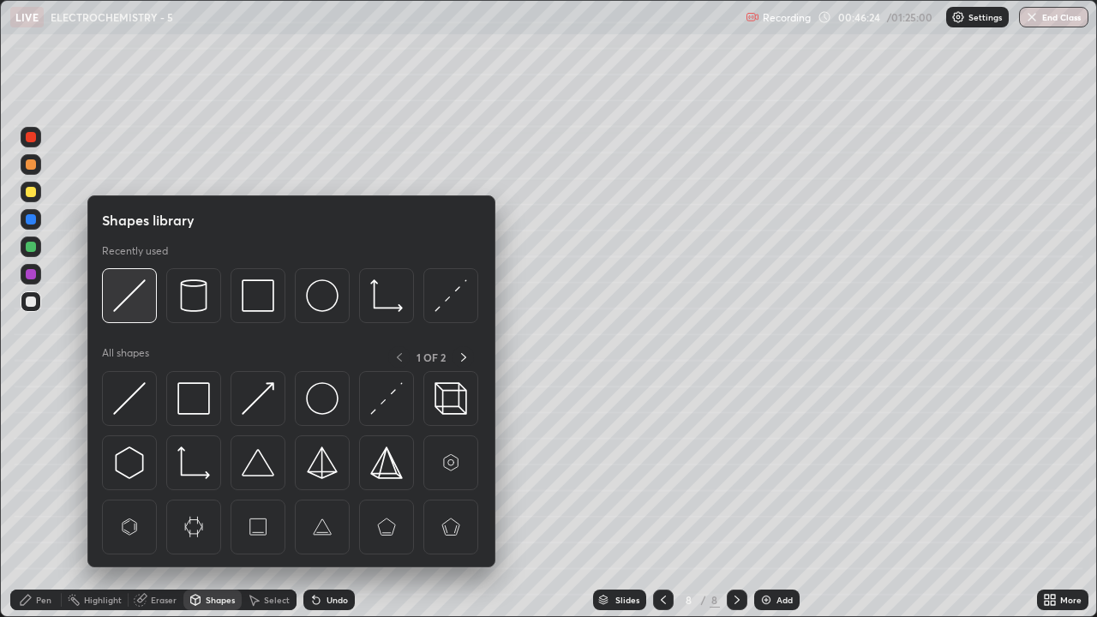
click at [130, 297] on img at bounding box center [129, 295] width 33 height 33
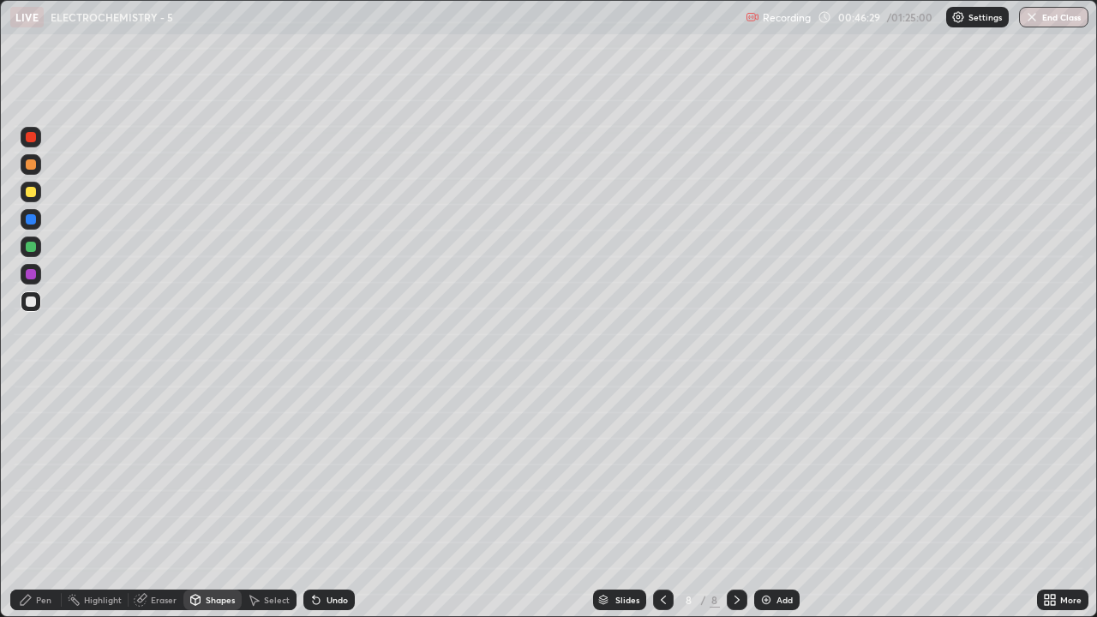
click at [42, 471] on div "Pen" at bounding box center [43, 600] width 15 height 9
click at [765, 471] on img at bounding box center [766, 600] width 14 height 14
click at [30, 194] on div at bounding box center [31, 192] width 10 height 10
click at [34, 193] on div at bounding box center [31, 192] width 10 height 10
click at [160, 471] on div "Eraser" at bounding box center [164, 600] width 26 height 9
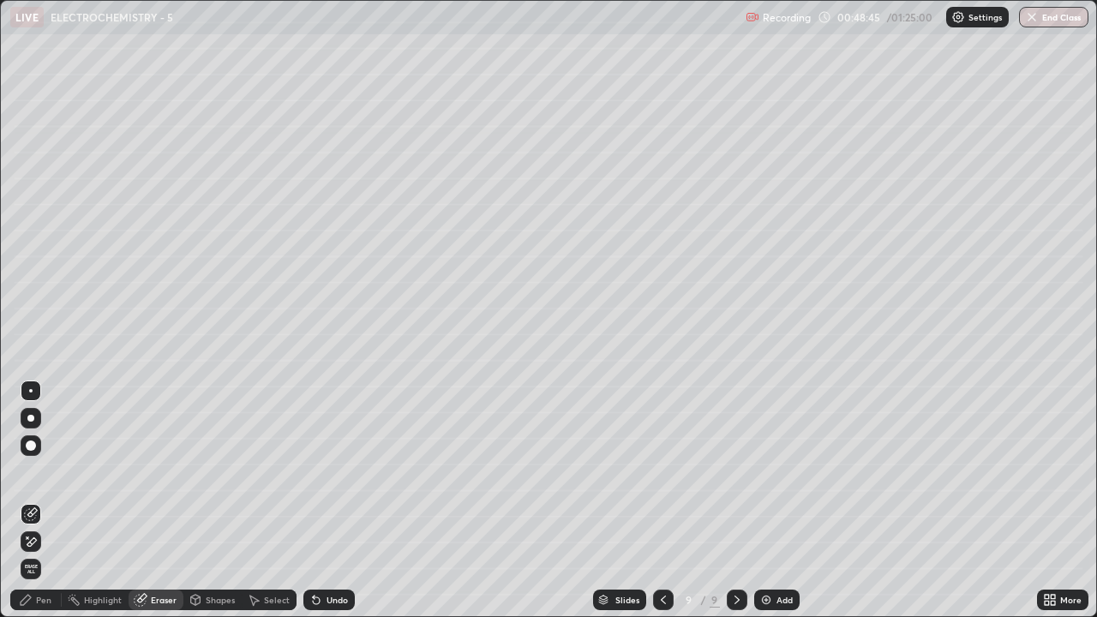
click at [33, 471] on icon at bounding box center [26, 600] width 14 height 14
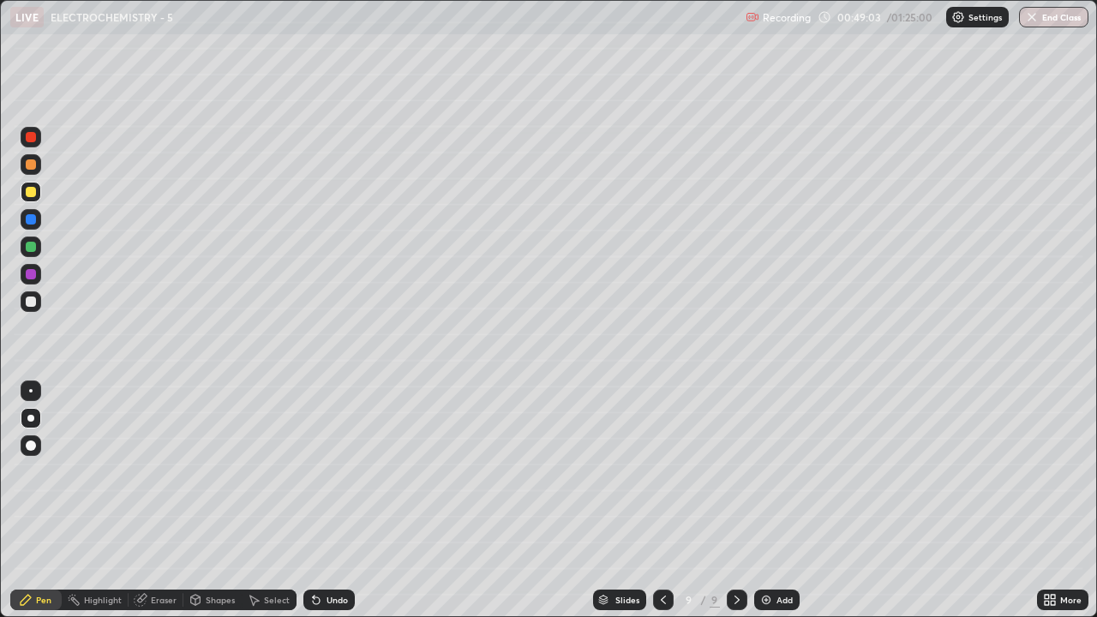
click at [30, 302] on div at bounding box center [31, 301] width 10 height 10
click at [33, 300] on div at bounding box center [31, 301] width 10 height 10
click at [33, 195] on div at bounding box center [31, 192] width 10 height 10
click at [38, 194] on div at bounding box center [31, 192] width 21 height 21
click at [159, 471] on div "Eraser" at bounding box center [164, 600] width 26 height 9
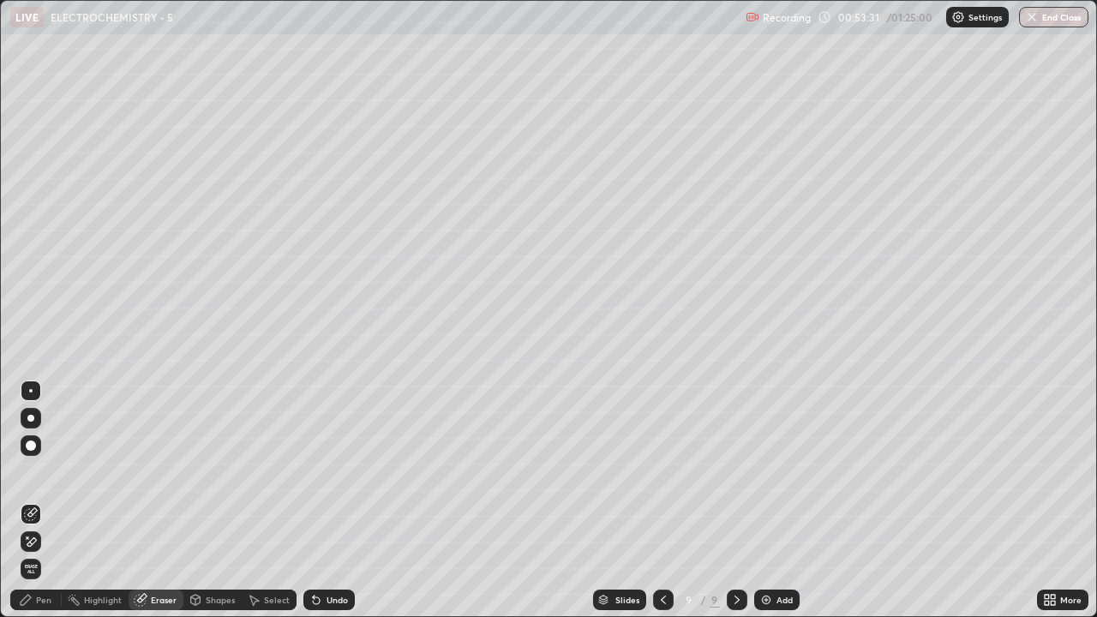
click at [39, 471] on div "Pen" at bounding box center [43, 600] width 15 height 9
click at [35, 471] on div "Pen" at bounding box center [35, 600] width 51 height 21
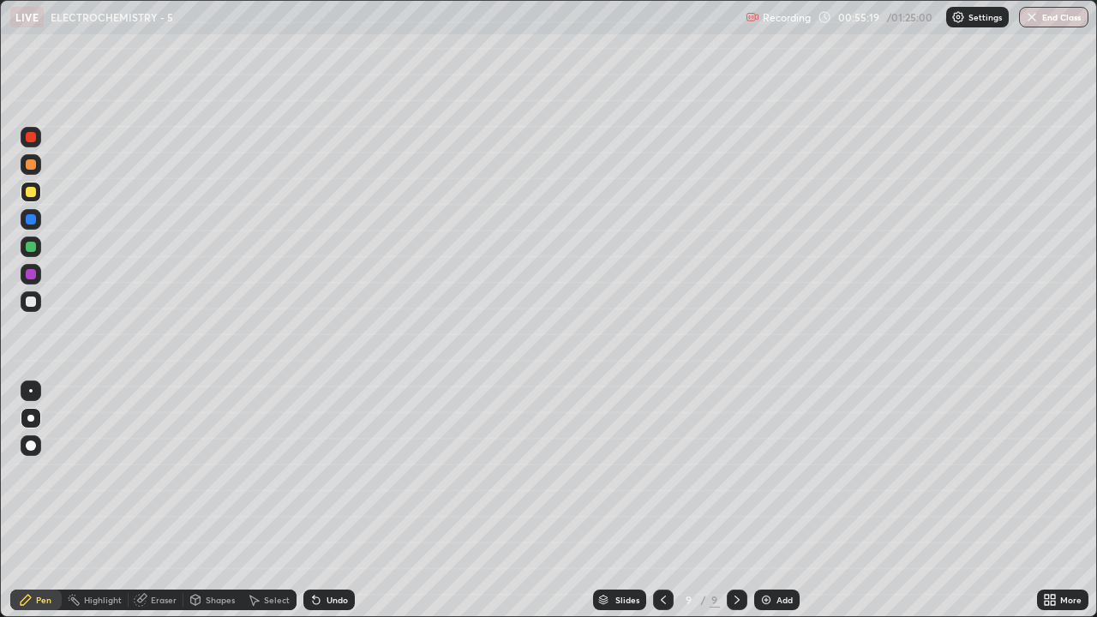
click at [774, 471] on div "Add" at bounding box center [776, 600] width 45 height 21
click at [33, 301] on div at bounding box center [31, 301] width 10 height 10
click at [31, 301] on div at bounding box center [31, 301] width 10 height 10
click at [214, 471] on div "Shapes" at bounding box center [220, 600] width 29 height 9
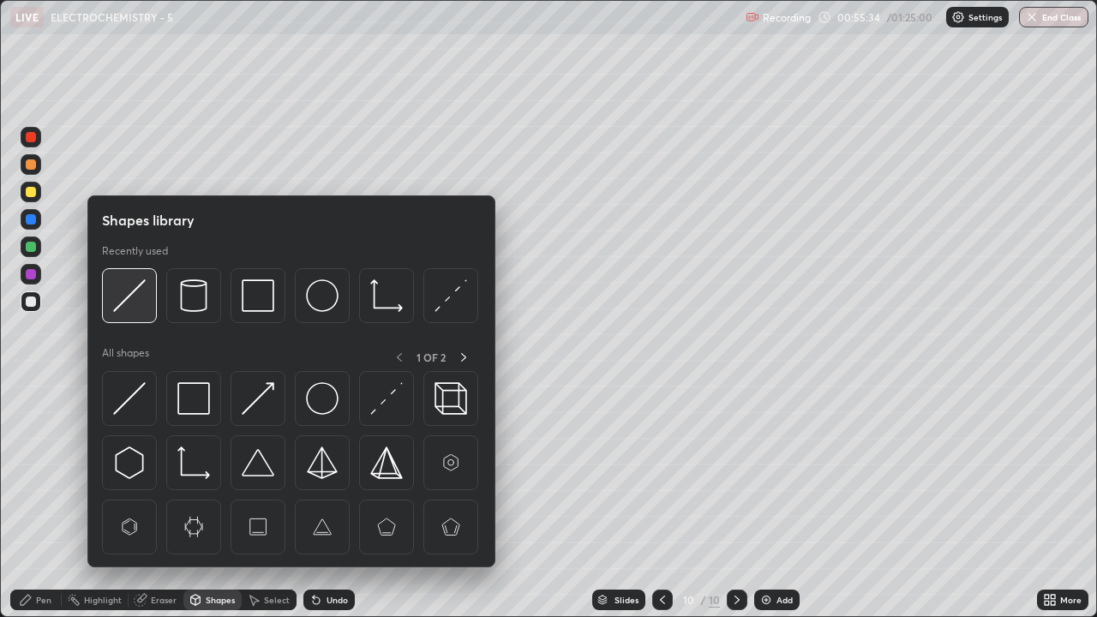
click at [135, 296] on img at bounding box center [129, 295] width 33 height 33
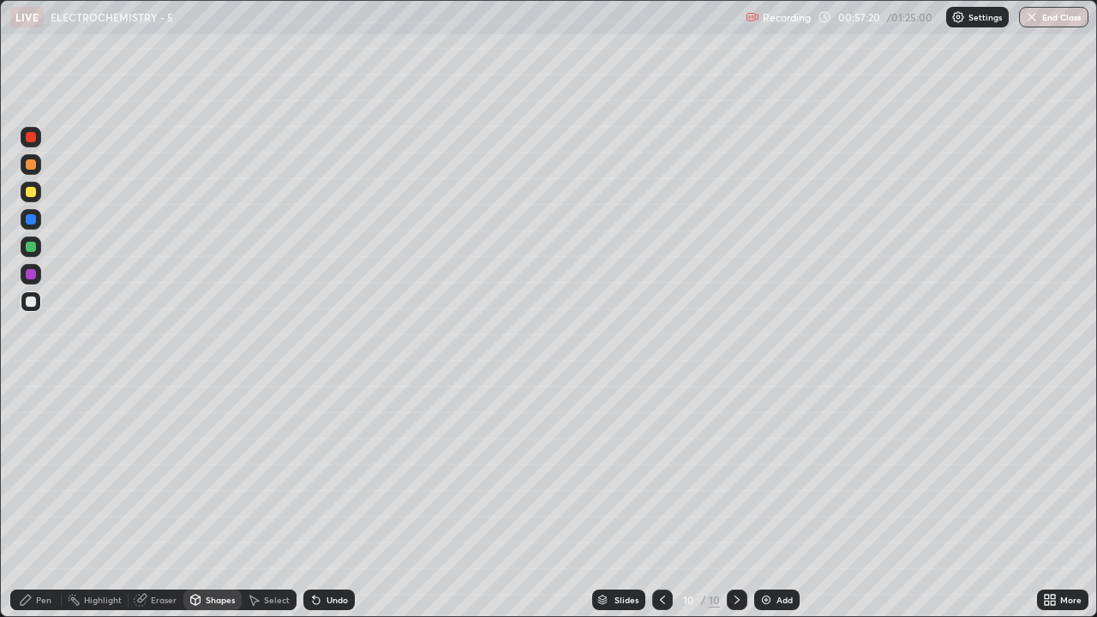
click at [36, 471] on div "Pen" at bounding box center [43, 600] width 15 height 9
click at [29, 194] on div at bounding box center [31, 192] width 10 height 10
click at [30, 195] on div at bounding box center [31, 192] width 10 height 10
click at [219, 471] on div "Shapes" at bounding box center [220, 600] width 29 height 9
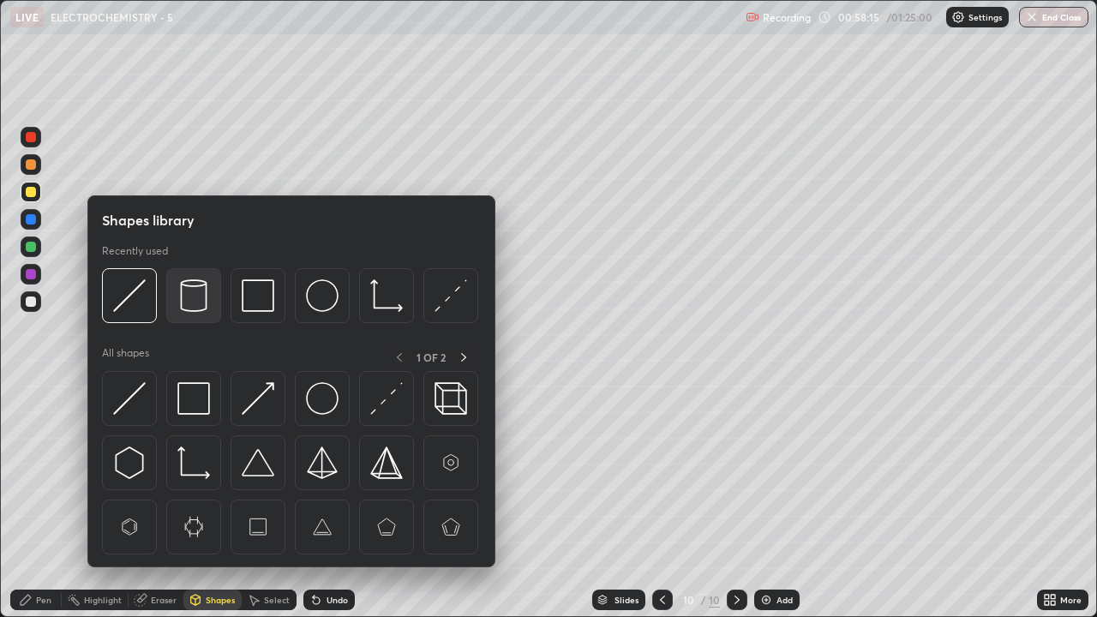
click at [198, 300] on img at bounding box center [193, 295] width 33 height 33
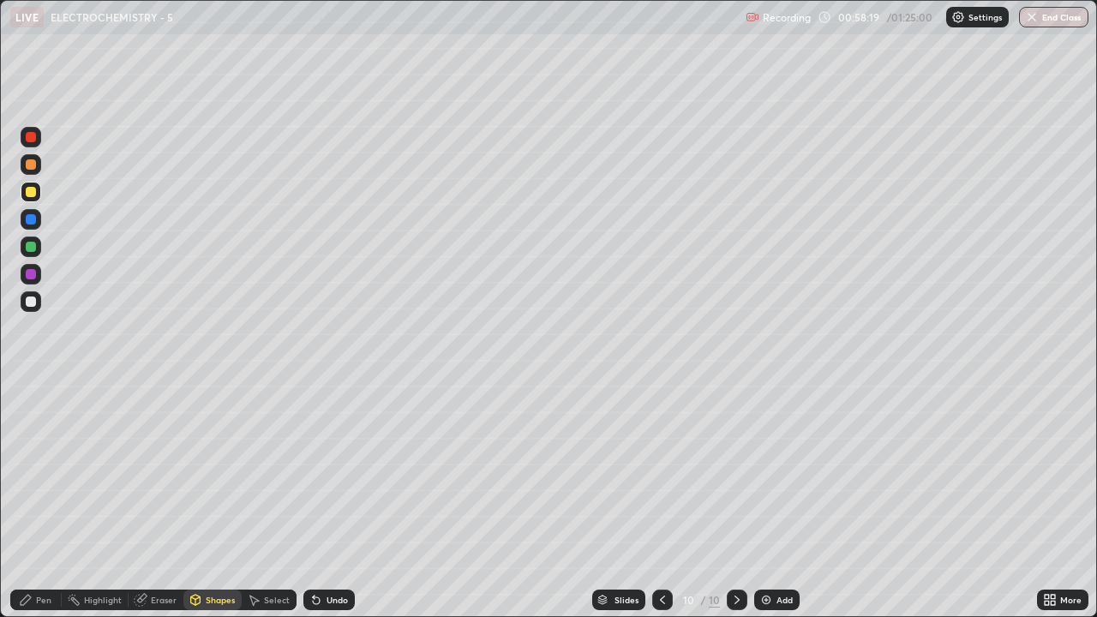
click at [35, 471] on div "Pen" at bounding box center [35, 600] width 51 height 21
click at [33, 471] on div "Pen" at bounding box center [35, 600] width 51 height 21
click at [26, 300] on div at bounding box center [31, 301] width 10 height 10
click at [28, 299] on div at bounding box center [31, 301] width 10 height 10
click at [773, 471] on div "Add" at bounding box center [776, 600] width 45 height 21
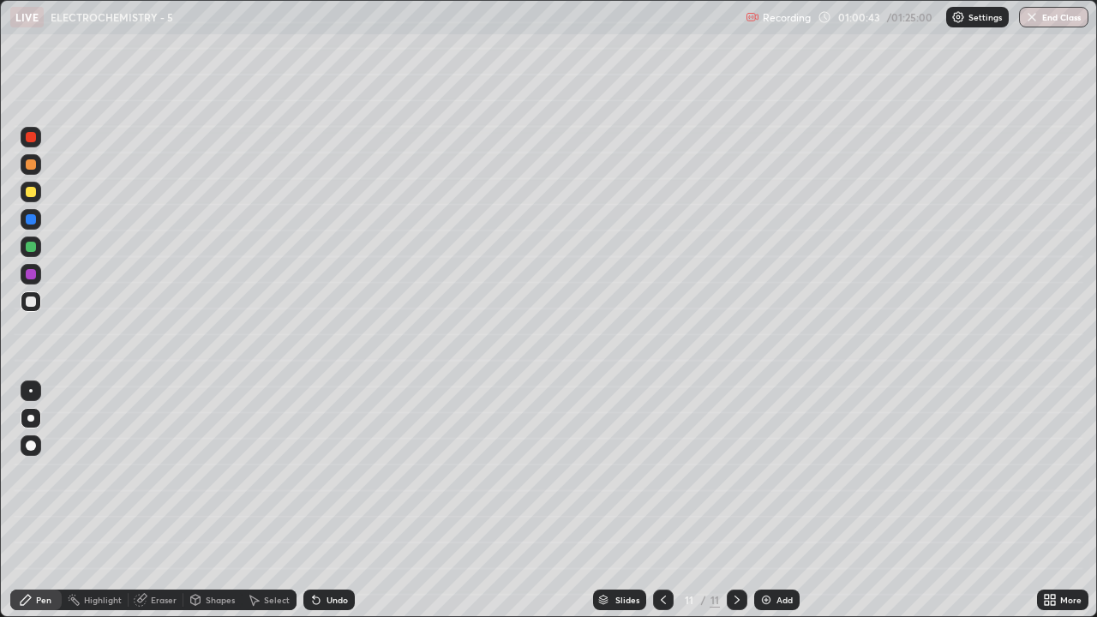
click at [662, 471] on icon at bounding box center [663, 600] width 14 height 14
click at [737, 471] on icon at bounding box center [736, 600] width 5 height 9
click at [213, 471] on div "Shapes" at bounding box center [220, 600] width 29 height 9
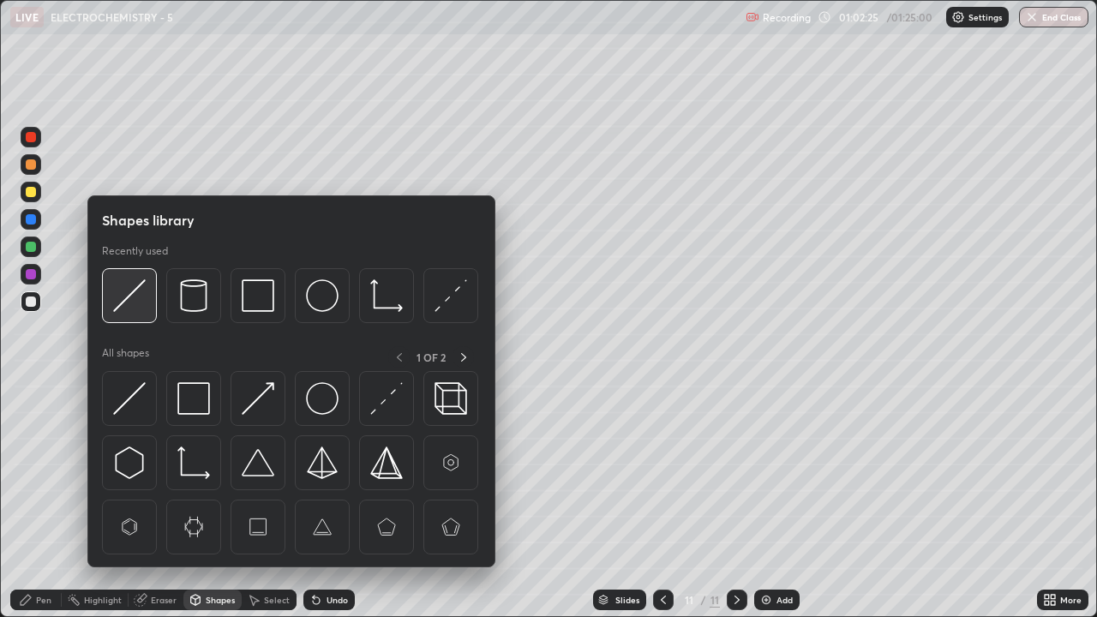
click at [126, 297] on img at bounding box center [129, 295] width 33 height 33
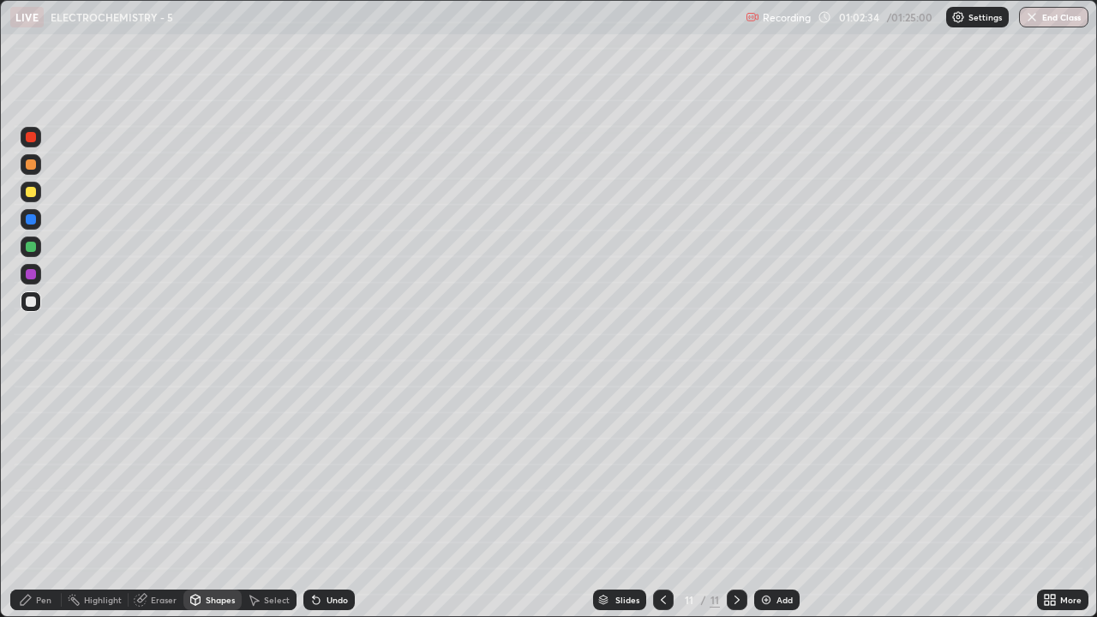
click at [38, 471] on div "Pen" at bounding box center [43, 600] width 15 height 9
click at [33, 193] on div at bounding box center [31, 192] width 10 height 10
click at [30, 194] on div at bounding box center [31, 192] width 10 height 10
click at [26, 302] on div at bounding box center [31, 301] width 10 height 10
click at [27, 302] on div at bounding box center [31, 301] width 10 height 10
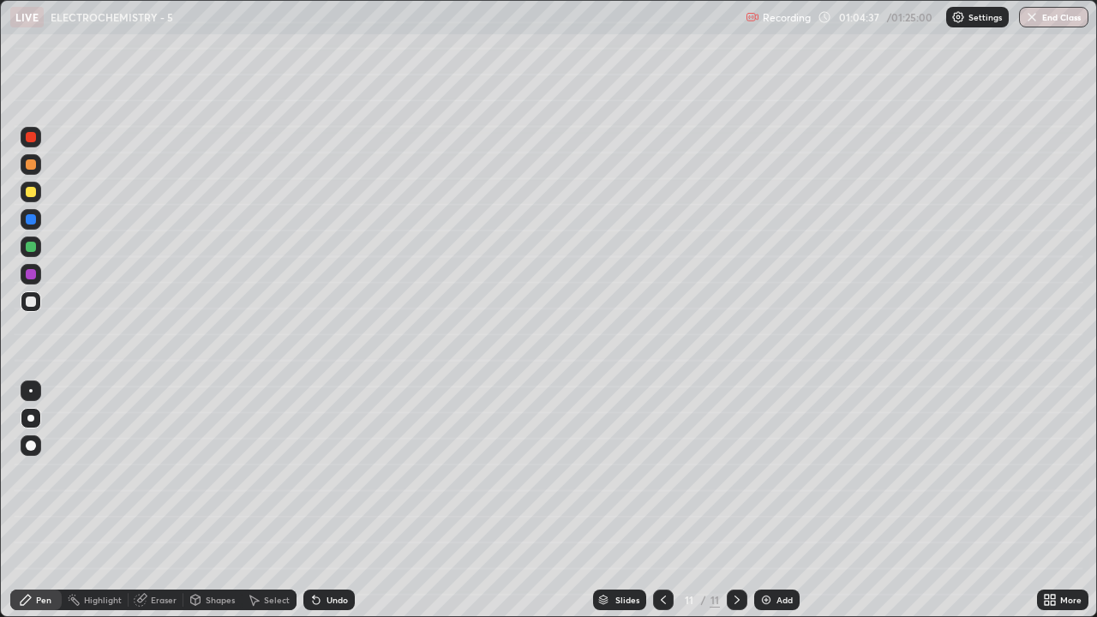
click at [86, 471] on div "Highlight" at bounding box center [103, 600] width 38 height 9
click at [27, 471] on icon at bounding box center [26, 600] width 10 height 10
click at [31, 391] on div at bounding box center [30, 390] width 3 height 3
click at [32, 391] on div at bounding box center [30, 390] width 3 height 3
click at [31, 418] on div at bounding box center [30, 418] width 7 height 7
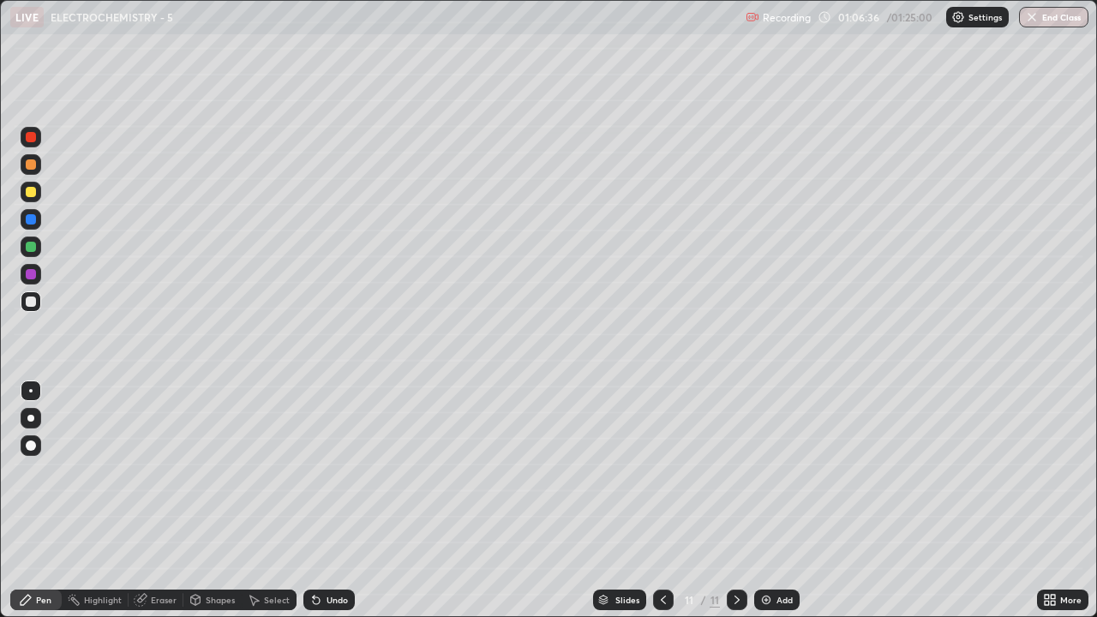
click at [31, 418] on div at bounding box center [30, 418] width 7 height 7
click at [31, 391] on div at bounding box center [30, 390] width 3 height 3
click at [31, 193] on div at bounding box center [31, 192] width 10 height 10
click at [31, 191] on div at bounding box center [31, 192] width 10 height 10
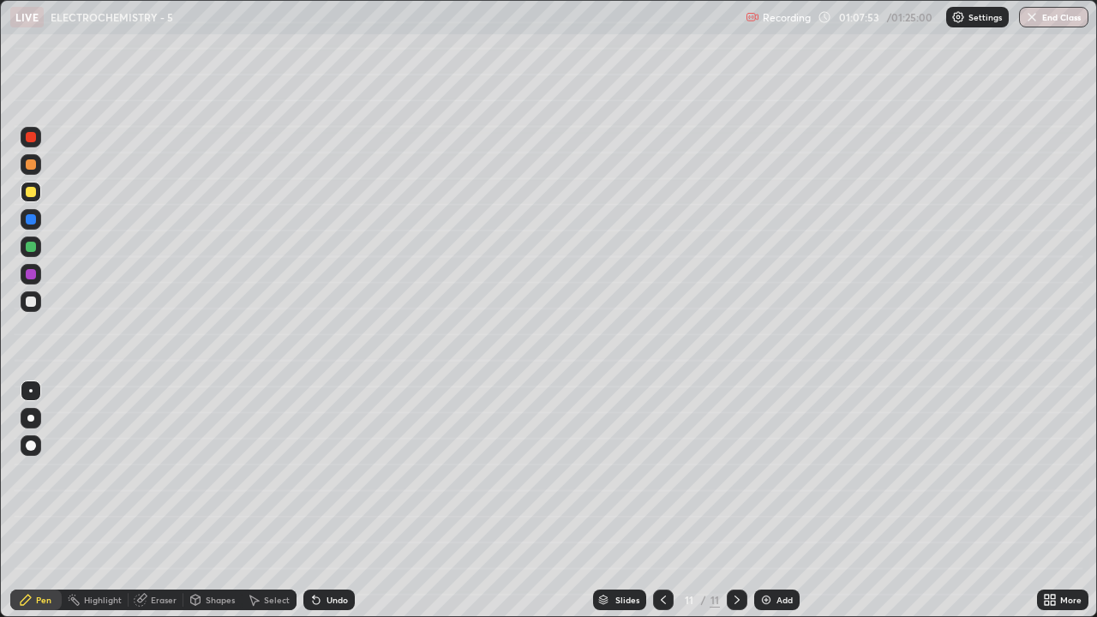
click at [769, 471] on img at bounding box center [766, 600] width 14 height 14
click at [33, 304] on div at bounding box center [31, 301] width 10 height 10
click at [32, 303] on div at bounding box center [31, 301] width 10 height 10
click at [31, 419] on div at bounding box center [30, 418] width 7 height 7
click at [31, 418] on div at bounding box center [30, 418] width 7 height 7
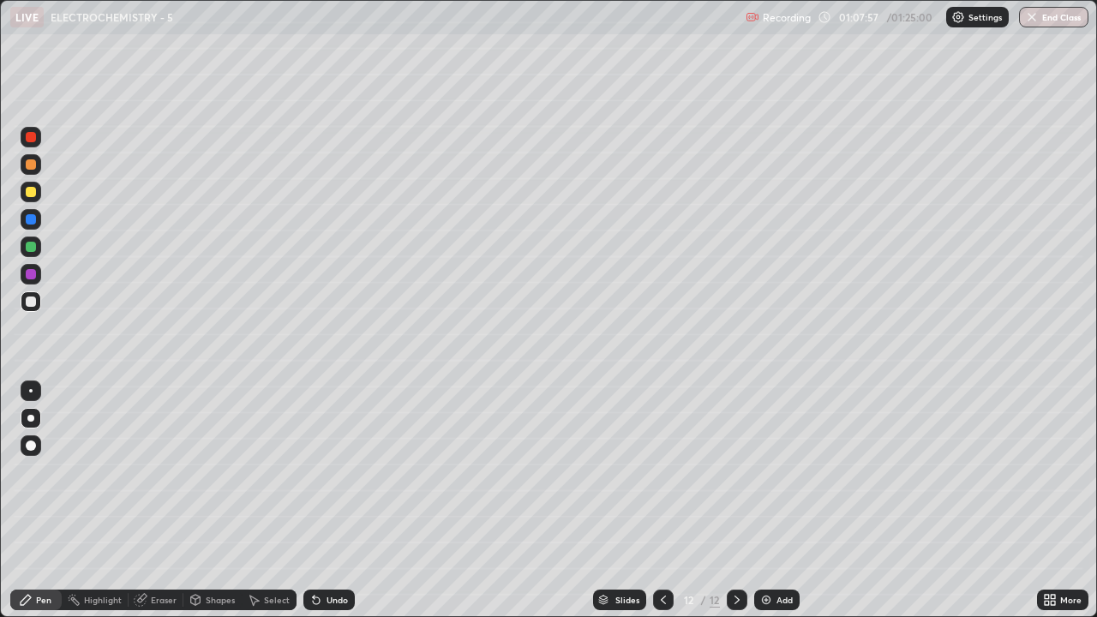
click at [31, 418] on div at bounding box center [30, 418] width 7 height 7
click at [207, 471] on div "Shapes" at bounding box center [220, 600] width 29 height 9
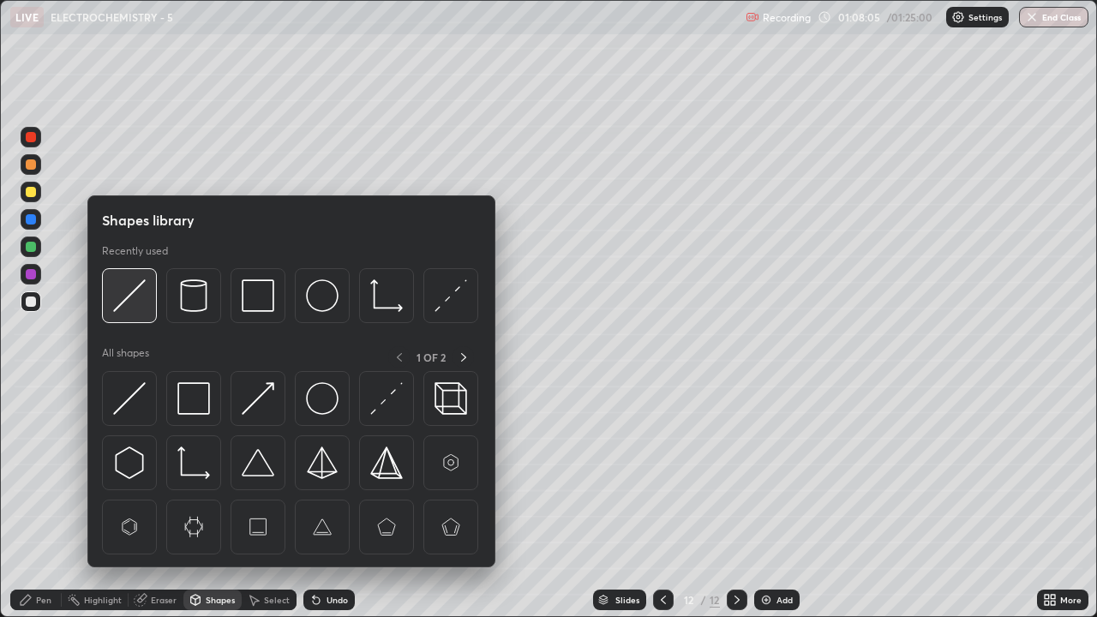
click at [136, 300] on img at bounding box center [129, 295] width 33 height 33
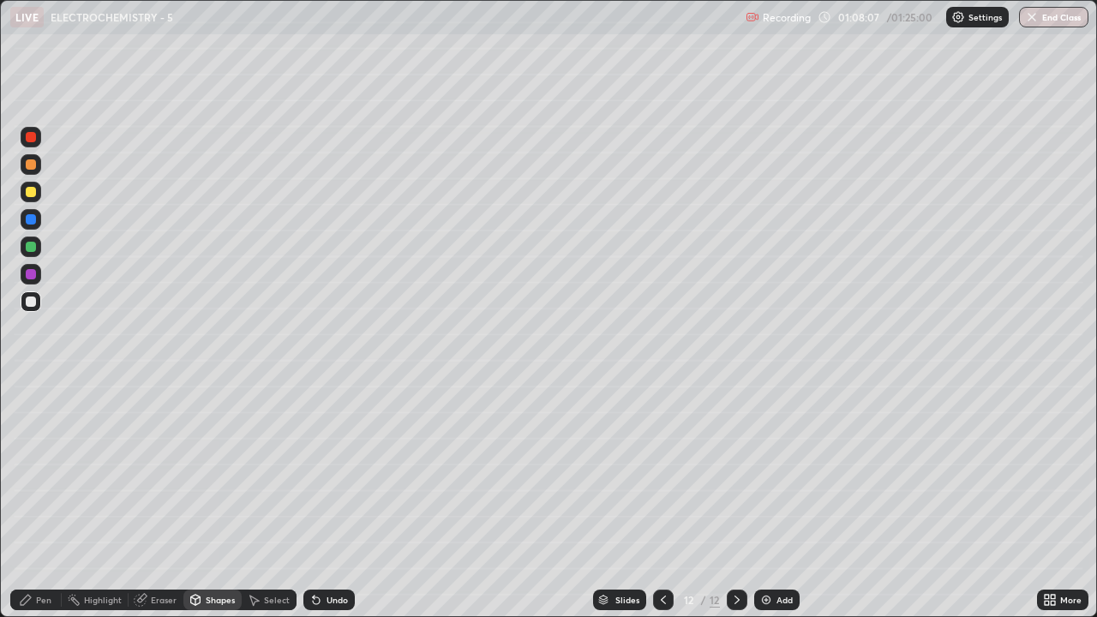
click at [44, 471] on div "Pen" at bounding box center [43, 600] width 15 height 9
click at [45, 471] on div "Pen" at bounding box center [43, 600] width 15 height 9
click at [29, 391] on div at bounding box center [30, 390] width 3 height 3
click at [31, 391] on div at bounding box center [30, 390] width 3 height 3
click at [27, 195] on div at bounding box center [31, 192] width 10 height 10
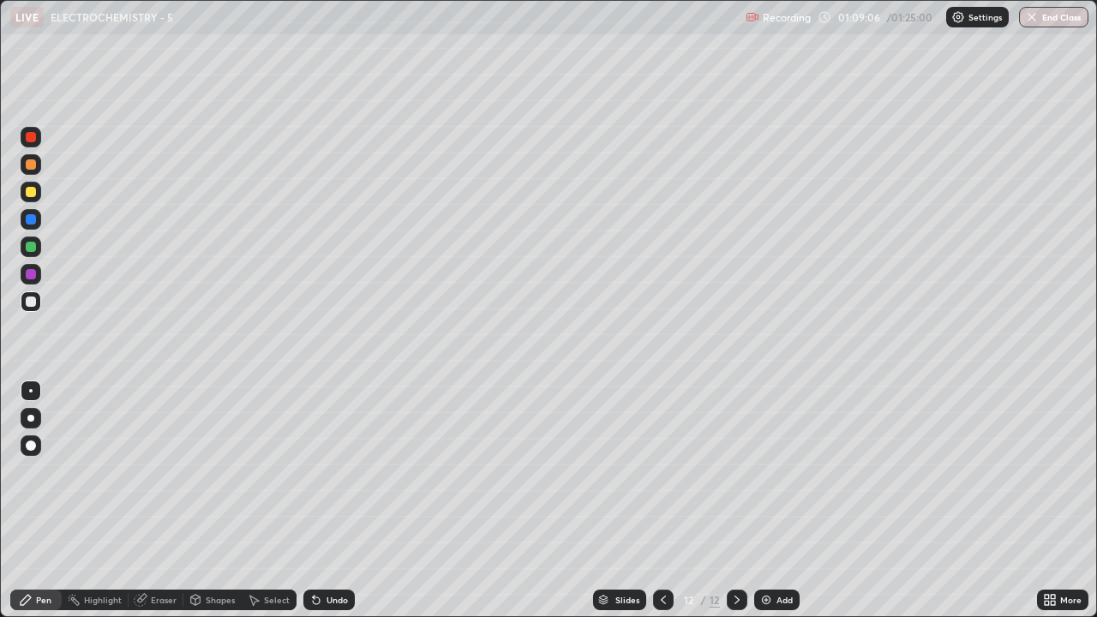
click at [29, 194] on div at bounding box center [31, 192] width 10 height 10
click at [210, 471] on div "Shapes" at bounding box center [220, 600] width 29 height 9
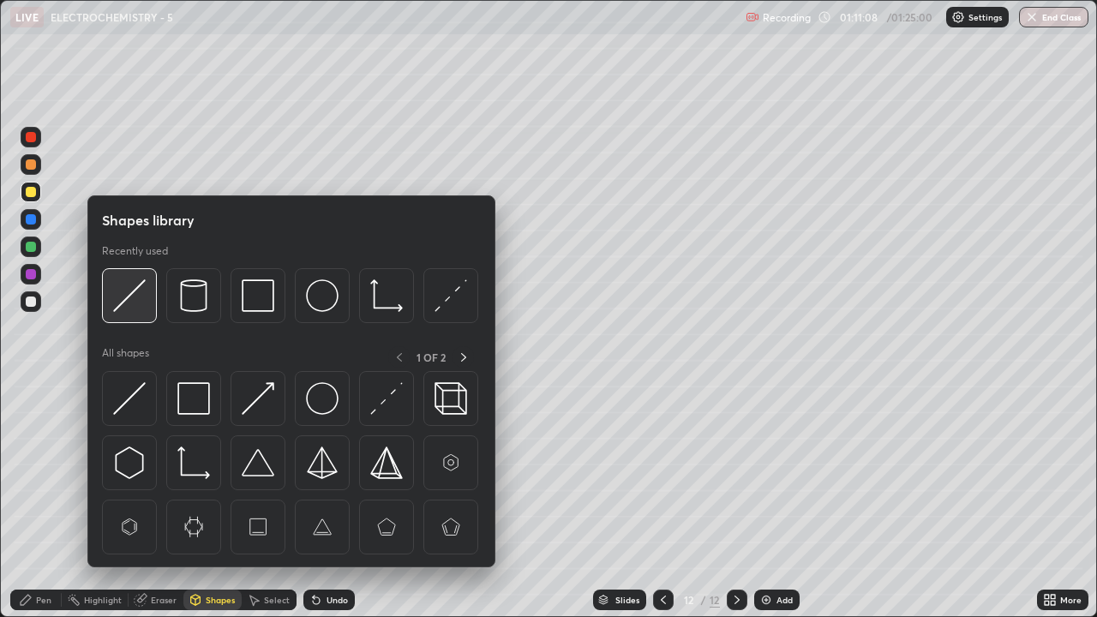
click at [136, 297] on img at bounding box center [129, 295] width 33 height 33
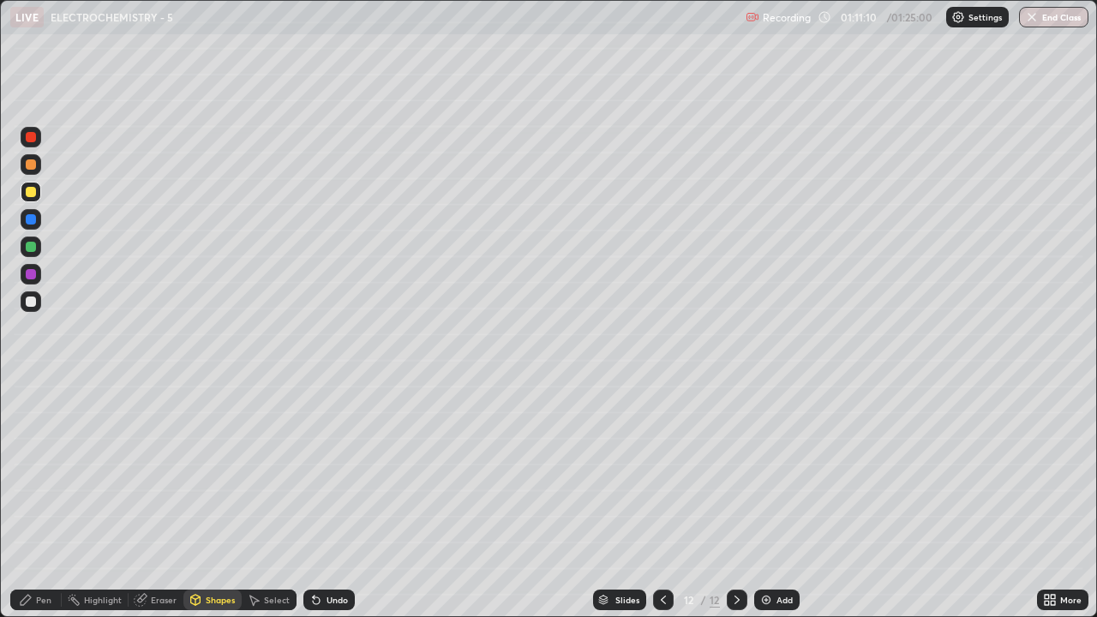
click at [45, 471] on div "Pen" at bounding box center [43, 600] width 15 height 9
click at [162, 471] on div "Eraser" at bounding box center [164, 600] width 26 height 9
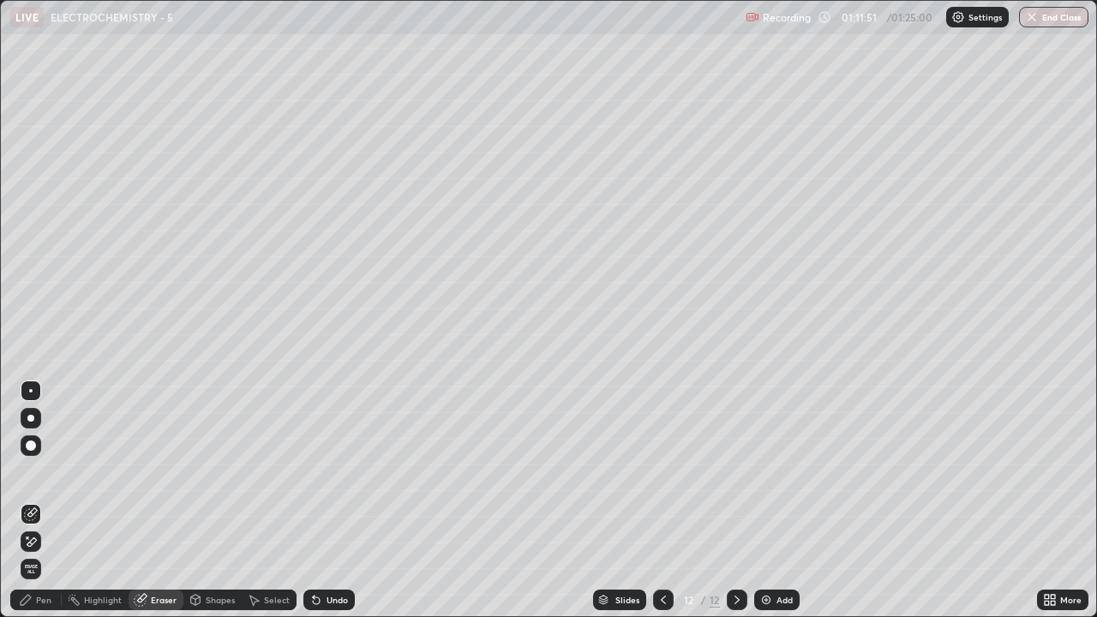
click at [37, 471] on div "Pen" at bounding box center [43, 600] width 15 height 9
click at [36, 471] on div "Pen" at bounding box center [43, 600] width 15 height 9
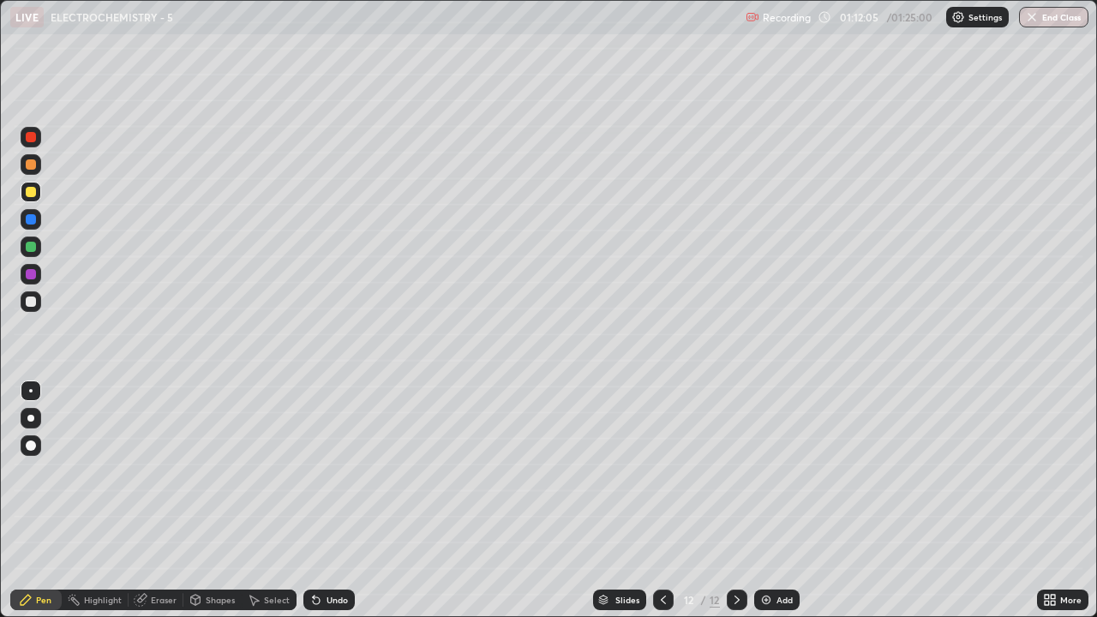
click at [29, 301] on div at bounding box center [31, 301] width 10 height 10
click at [27, 301] on div at bounding box center [31, 301] width 10 height 10
click at [32, 191] on div at bounding box center [31, 192] width 10 height 10
click at [26, 302] on div at bounding box center [31, 301] width 10 height 10
click at [31, 219] on div at bounding box center [31, 219] width 10 height 10
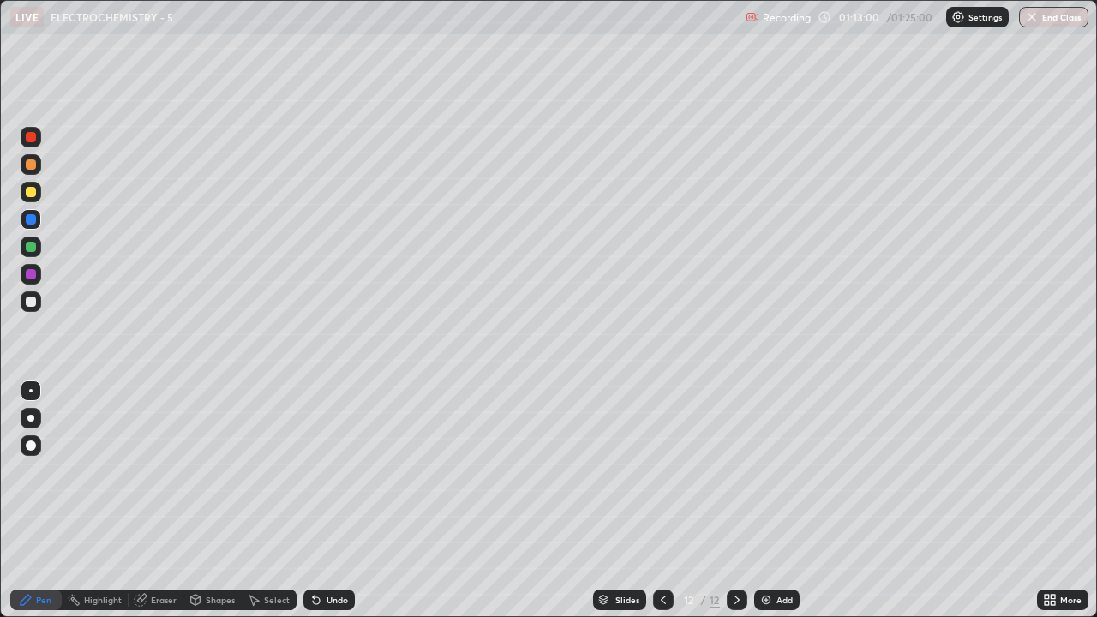
click at [31, 219] on div at bounding box center [31, 219] width 10 height 10
click at [31, 302] on div at bounding box center [31, 301] width 10 height 10
click at [31, 300] on div at bounding box center [31, 301] width 10 height 10
click at [38, 218] on div at bounding box center [31, 219] width 21 height 21
click at [31, 216] on div at bounding box center [31, 219] width 10 height 10
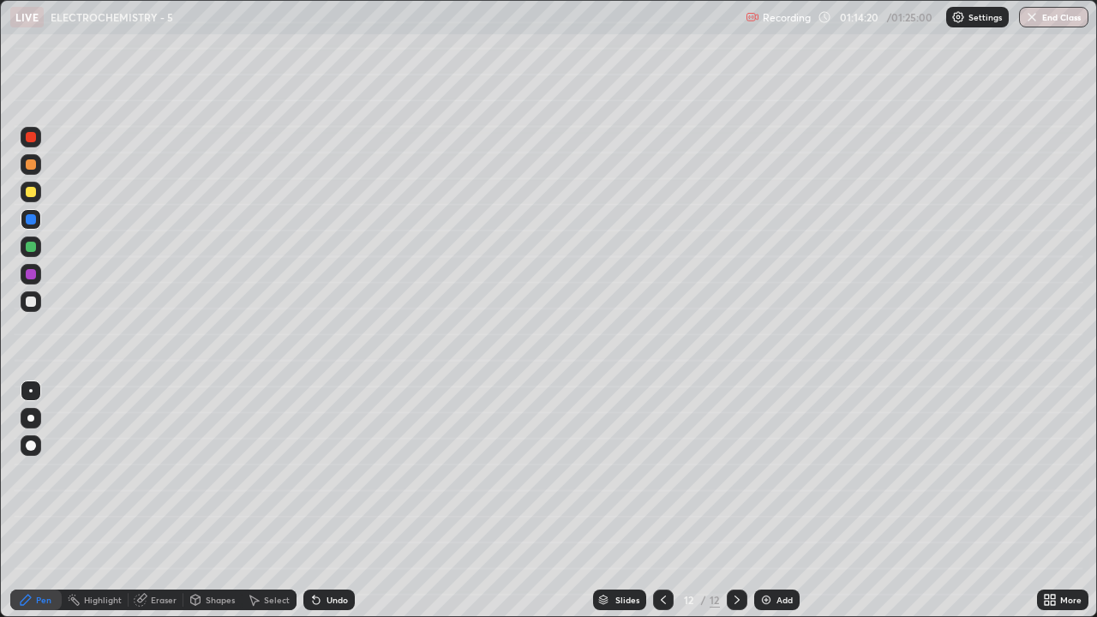
click at [774, 471] on div "Add" at bounding box center [776, 600] width 45 height 21
click at [31, 302] on div at bounding box center [31, 301] width 10 height 10
click at [31, 304] on div at bounding box center [31, 301] width 10 height 10
click at [26, 195] on div at bounding box center [31, 192] width 10 height 10
click at [33, 187] on div at bounding box center [31, 192] width 10 height 10
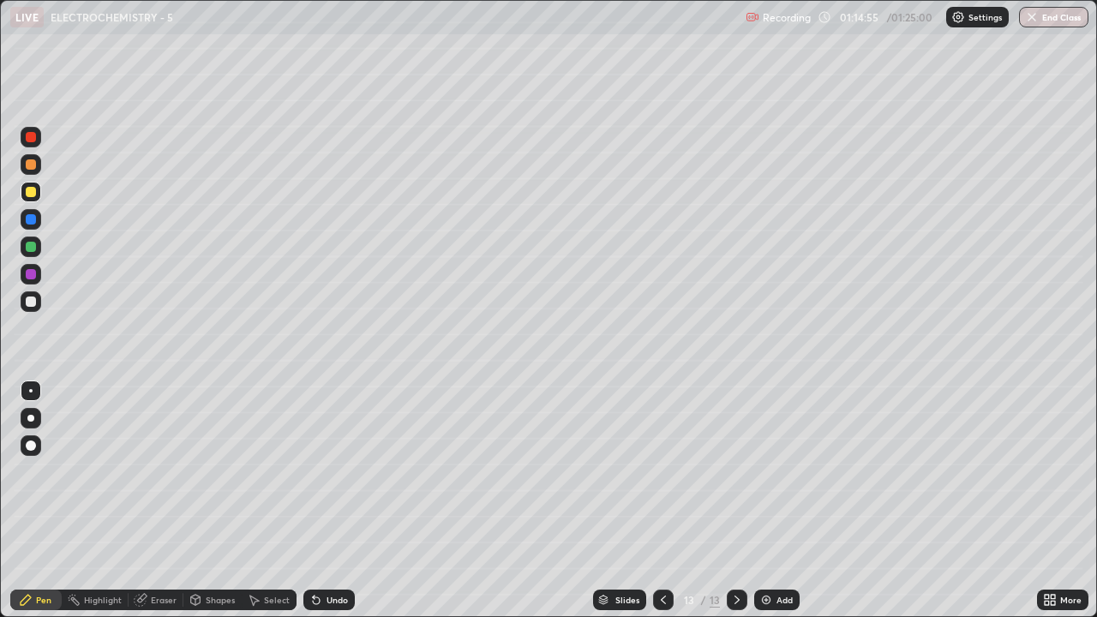
click at [29, 308] on div at bounding box center [31, 301] width 21 height 21
click at [30, 308] on div at bounding box center [31, 301] width 21 height 21
click at [32, 305] on div at bounding box center [31, 301] width 10 height 10
click at [660, 471] on icon at bounding box center [663, 600] width 14 height 14
click at [30, 418] on div at bounding box center [30, 418] width 7 height 7
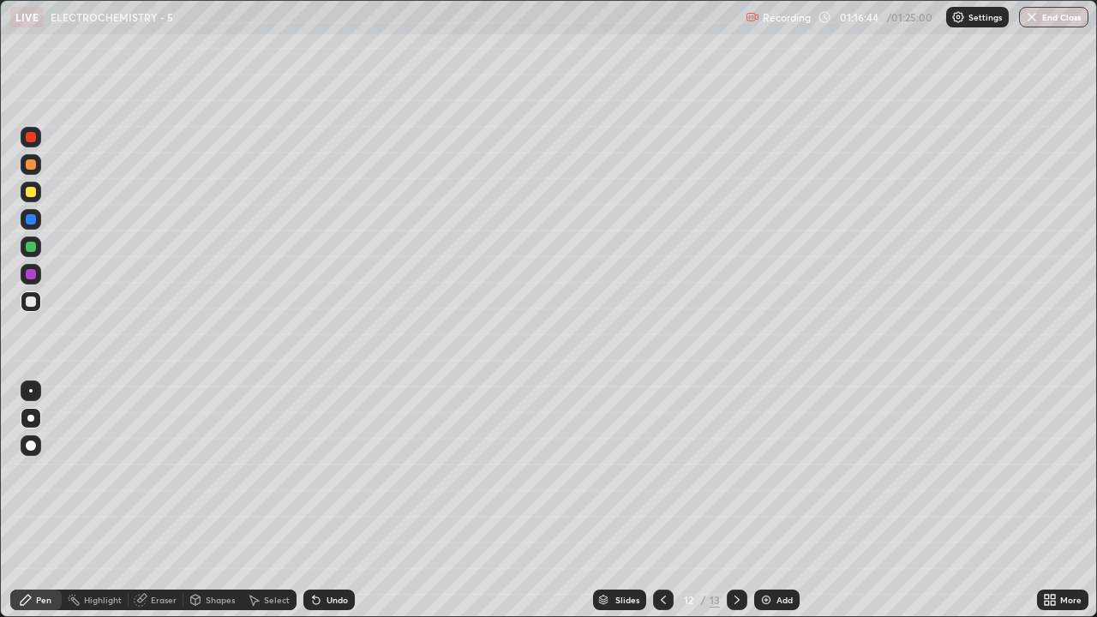
click at [31, 391] on div at bounding box center [30, 390] width 3 height 3
click at [31, 418] on div at bounding box center [30, 418] width 7 height 7
click at [171, 471] on div "Eraser" at bounding box center [164, 600] width 26 height 9
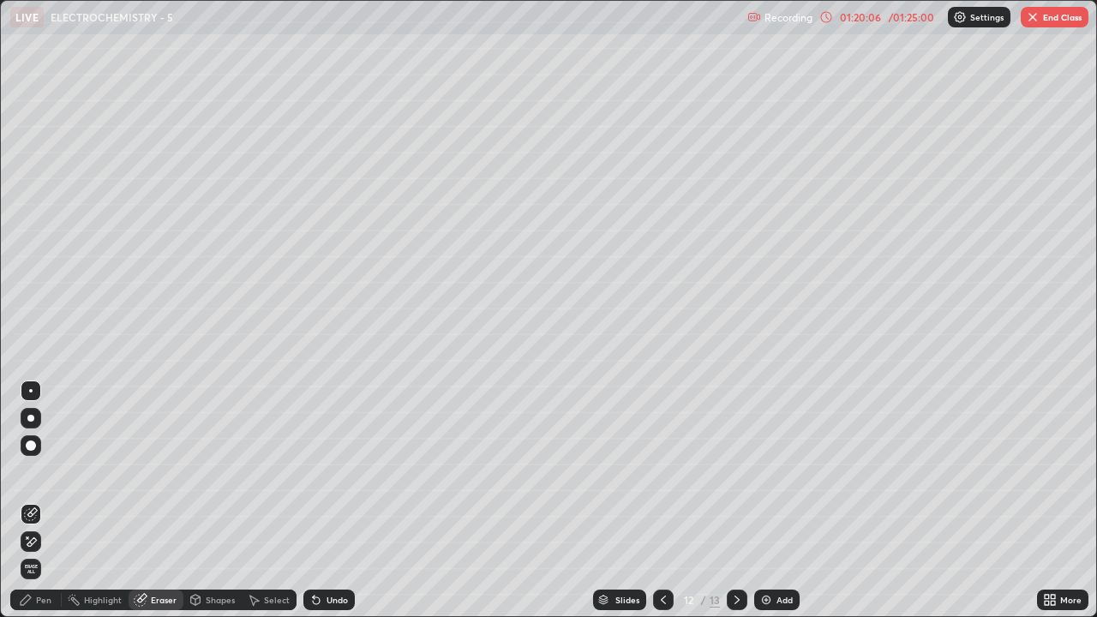
click at [733, 471] on icon at bounding box center [737, 600] width 14 height 14
click at [33, 446] on div at bounding box center [31, 445] width 10 height 10
click at [32, 447] on div at bounding box center [31, 445] width 10 height 10
click at [39, 471] on div "Pen" at bounding box center [43, 600] width 15 height 9
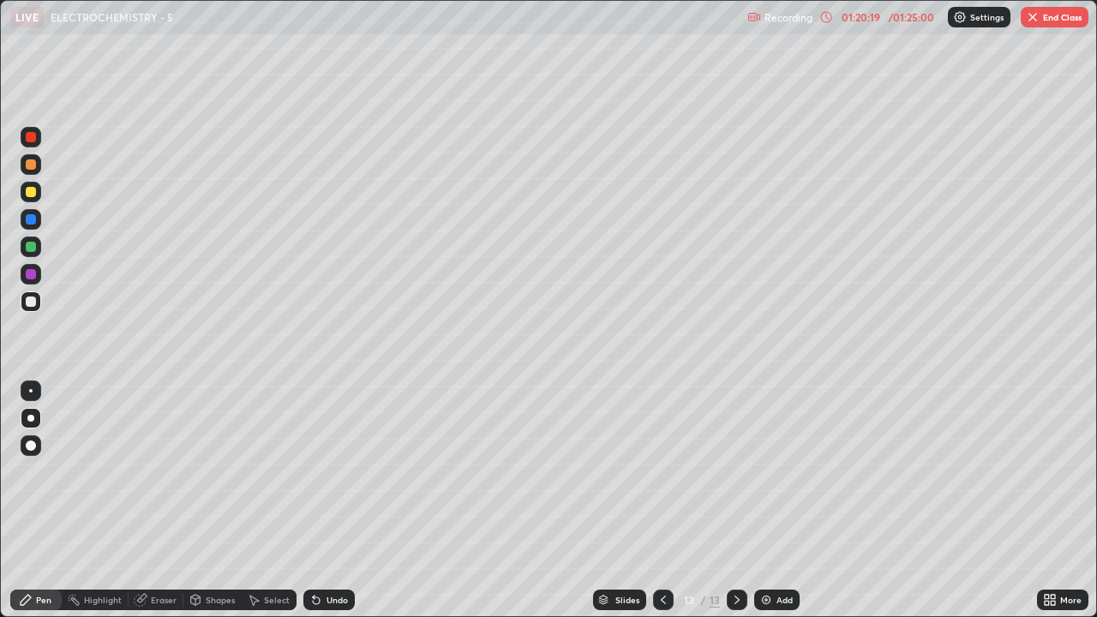
click at [31, 195] on div at bounding box center [31, 192] width 10 height 10
click at [28, 189] on div at bounding box center [31, 192] width 10 height 10
click at [1044, 21] on button "End Class" at bounding box center [1055, 17] width 68 height 21
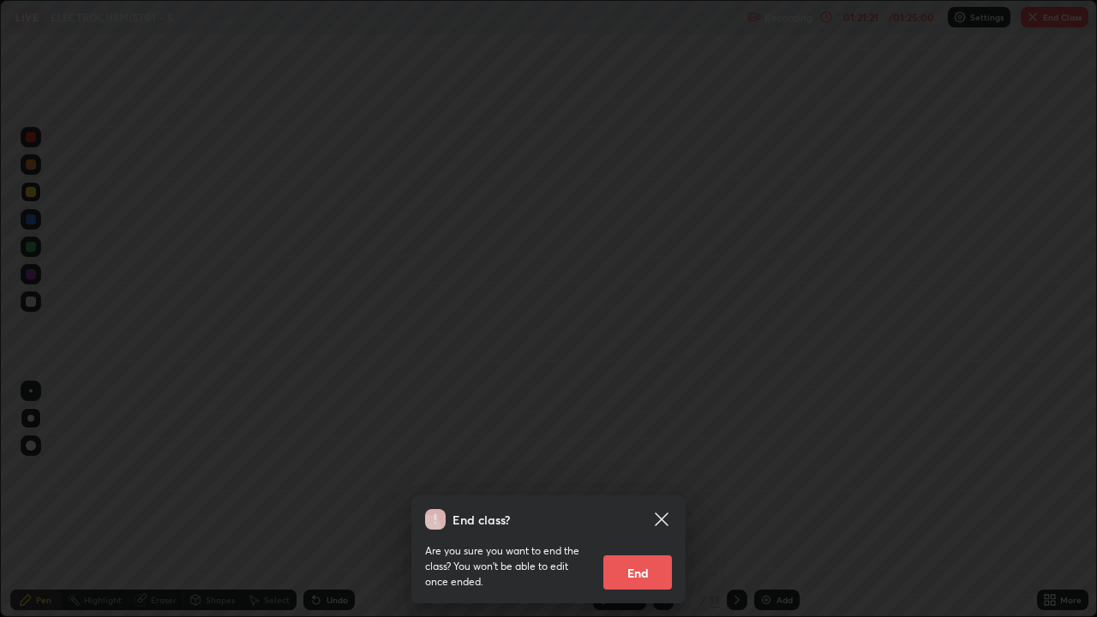
click at [646, 471] on button "End" at bounding box center [637, 572] width 69 height 34
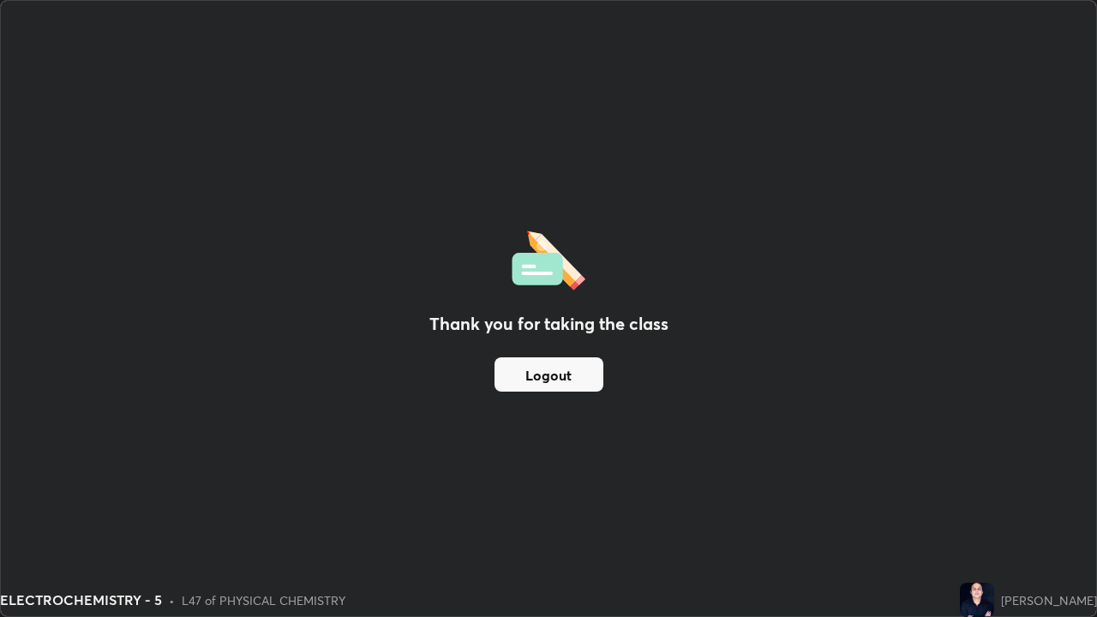
click at [561, 378] on button "Logout" at bounding box center [548, 374] width 109 height 34
click at [558, 378] on button "Logout" at bounding box center [548, 374] width 109 height 34
click at [562, 369] on button "Logout" at bounding box center [548, 374] width 109 height 34
